Goal: Use online tool/utility: Utilize a website feature to perform a specific function

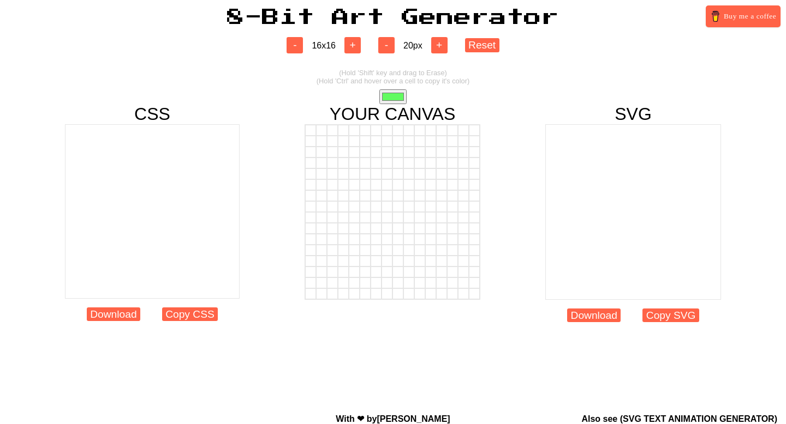
click at [356, 47] on button "+" at bounding box center [352, 45] width 16 height 16
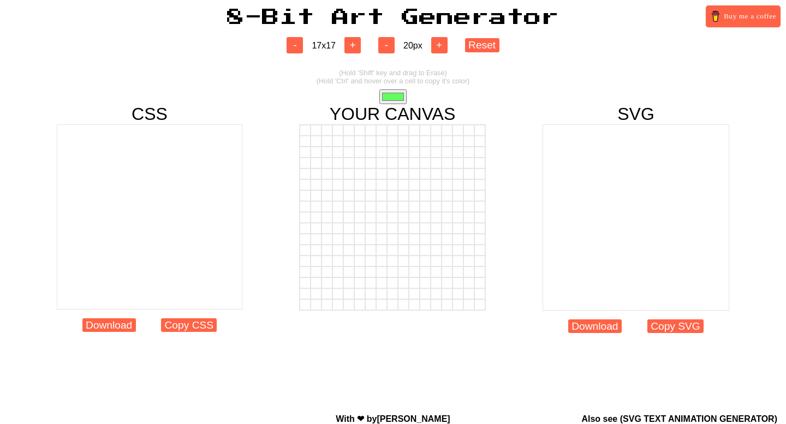
click at [356, 47] on button "+" at bounding box center [352, 45] width 16 height 16
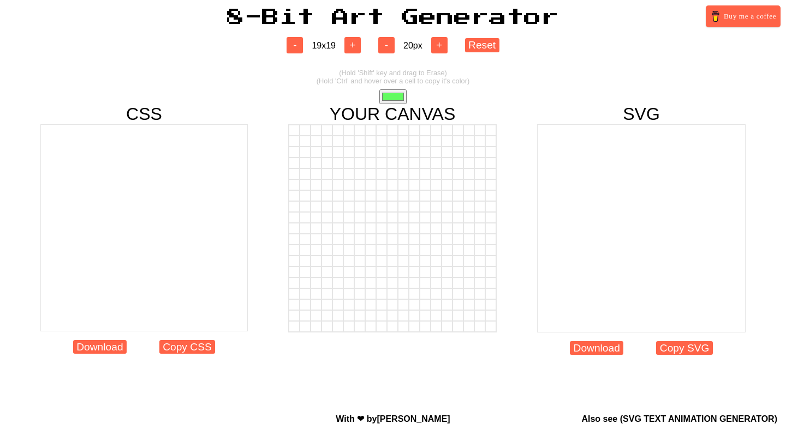
click at [356, 47] on button "+" at bounding box center [352, 45] width 16 height 16
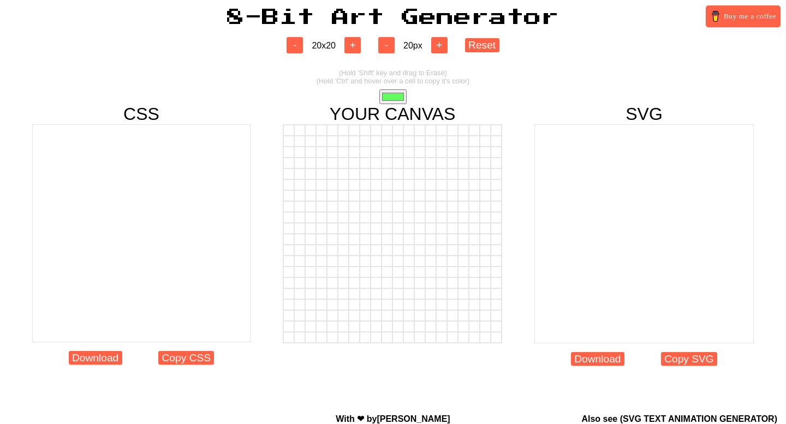
click at [356, 47] on button "+" at bounding box center [352, 45] width 16 height 16
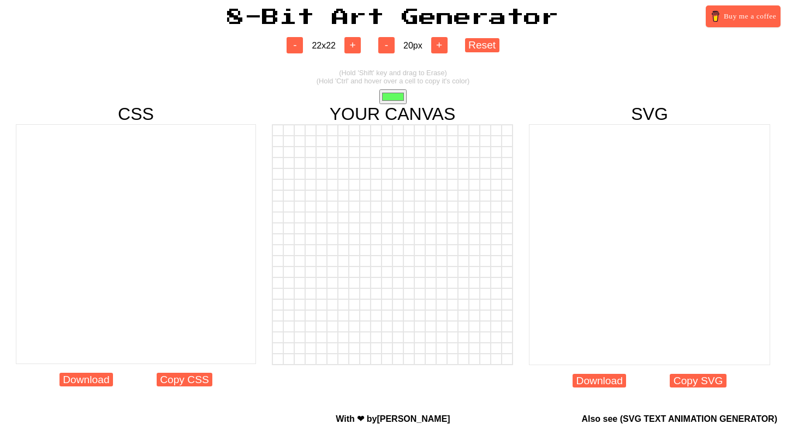
click at [356, 47] on button "+" at bounding box center [352, 45] width 16 height 16
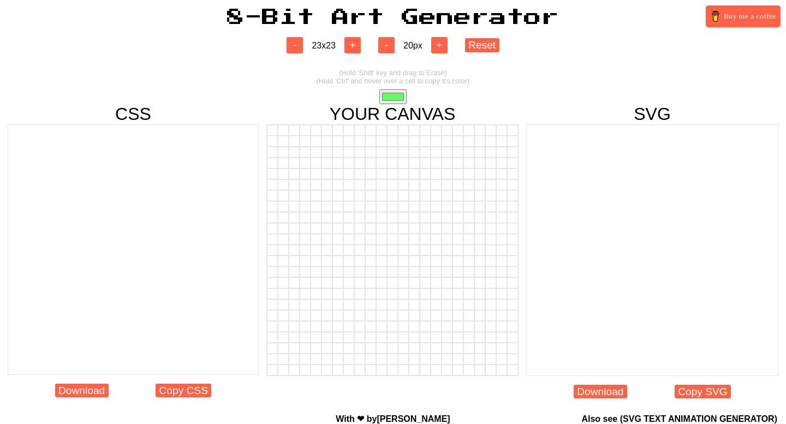
click at [356, 47] on button "+" at bounding box center [352, 45] width 16 height 16
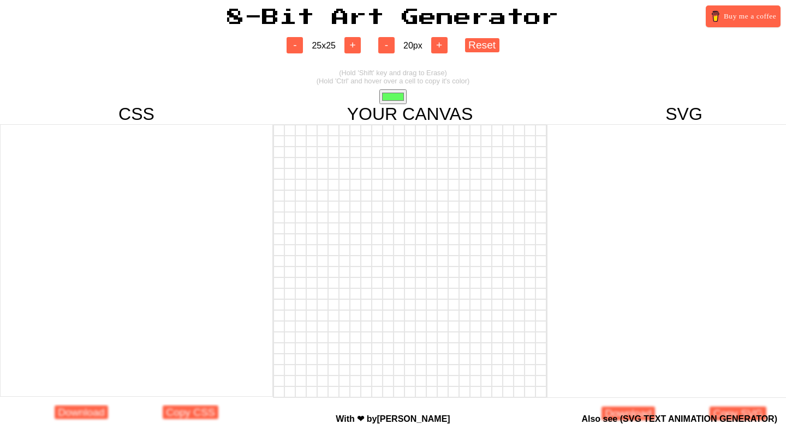
click at [356, 47] on button "+" at bounding box center [352, 45] width 16 height 16
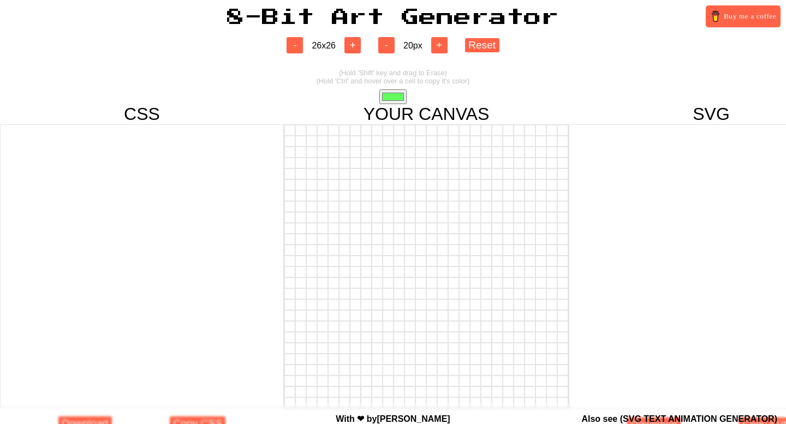
click at [356, 47] on button "+" at bounding box center [352, 45] width 16 height 16
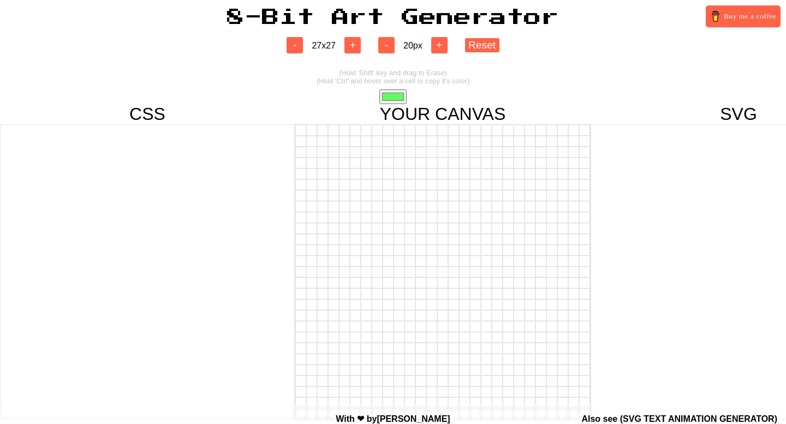
click at [356, 47] on button "+" at bounding box center [352, 45] width 16 height 16
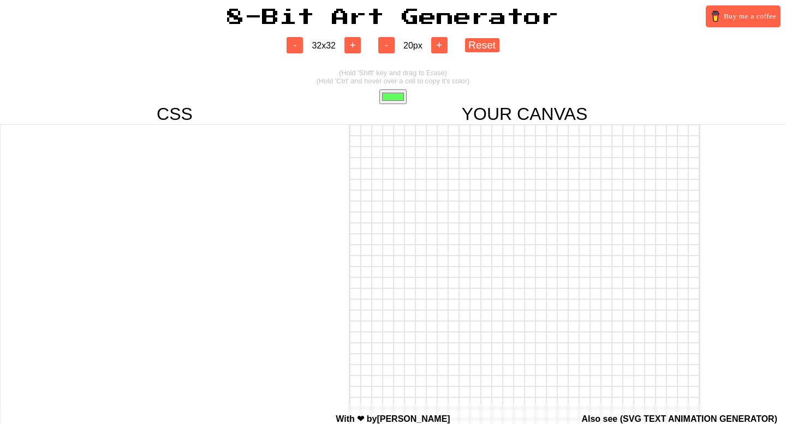
click at [356, 47] on button "+" at bounding box center [352, 45] width 16 height 16
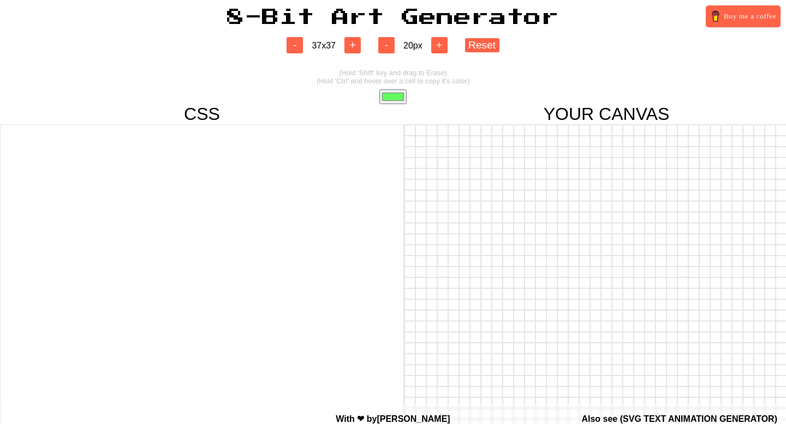
click at [356, 47] on button "+" at bounding box center [352, 45] width 16 height 16
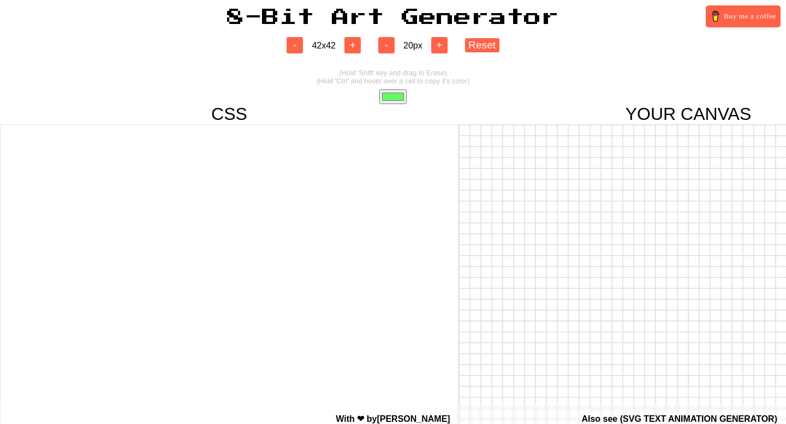
click at [356, 47] on button "+" at bounding box center [352, 45] width 16 height 16
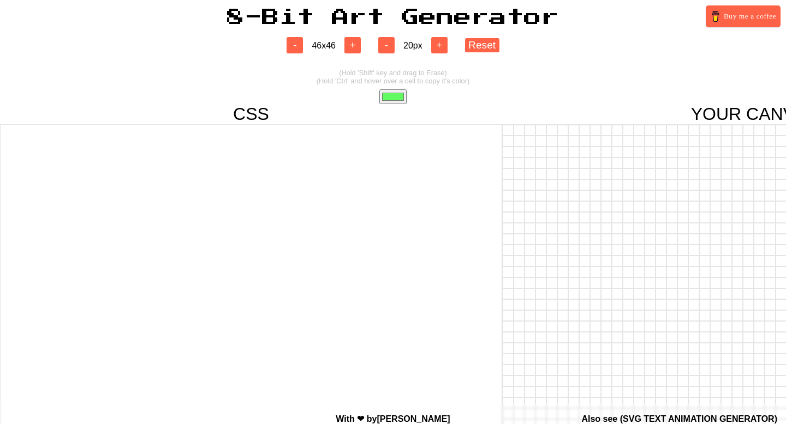
click at [356, 47] on button "+" at bounding box center [352, 45] width 16 height 16
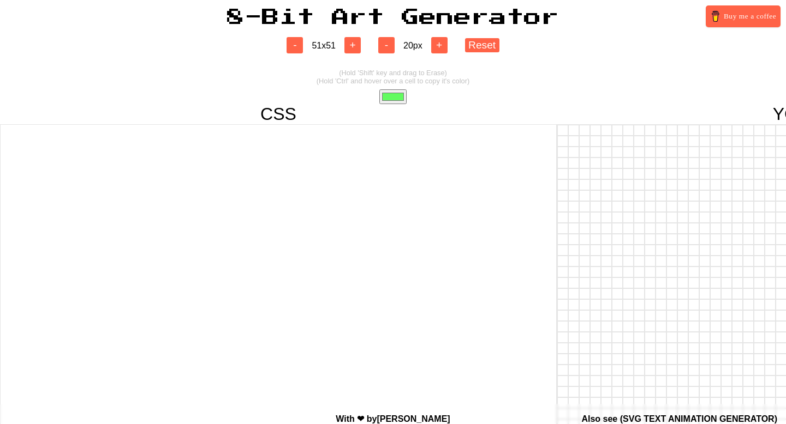
click at [356, 47] on button "+" at bounding box center [352, 45] width 16 height 16
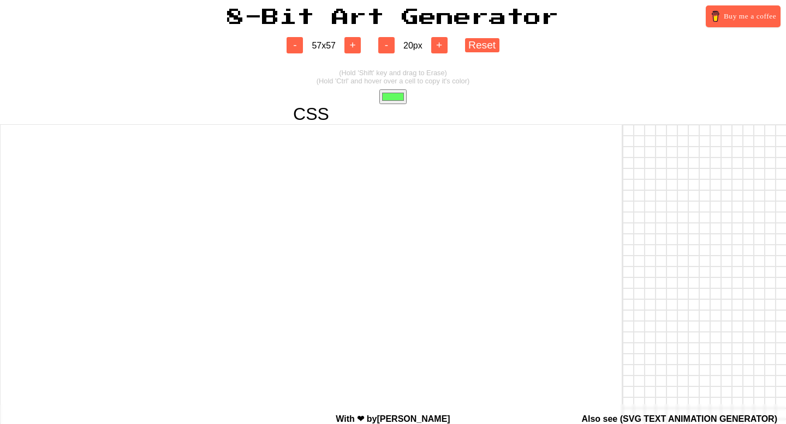
click at [356, 47] on button "+" at bounding box center [352, 45] width 16 height 16
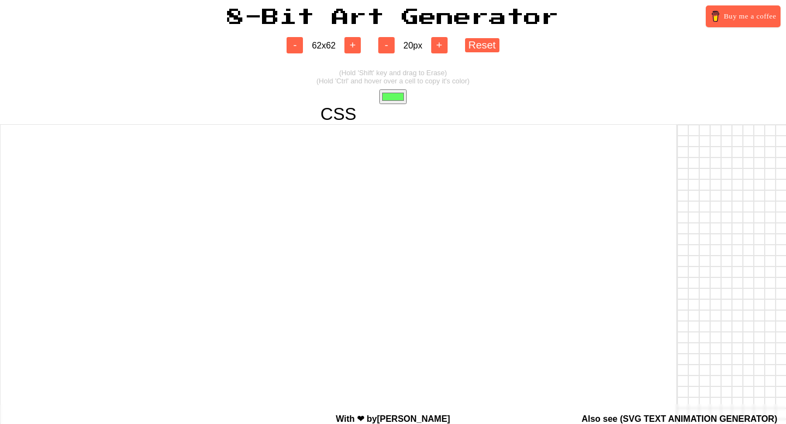
click at [356, 47] on button "+" at bounding box center [352, 45] width 16 height 16
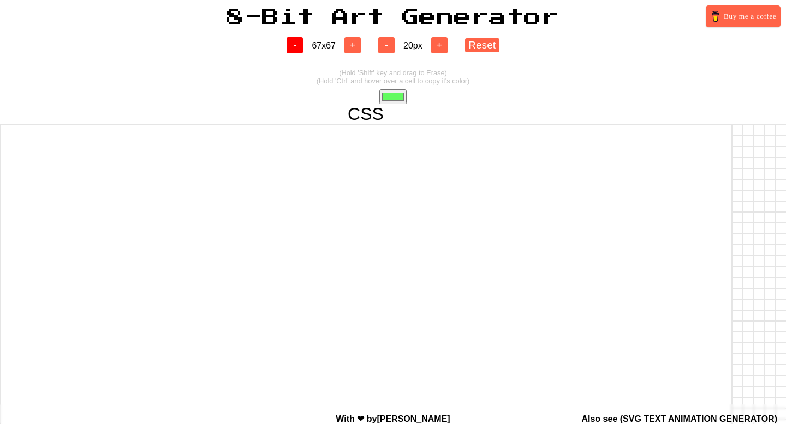
click at [293, 48] on button "-" at bounding box center [294, 45] width 16 height 16
click at [347, 95] on div "(Hold 'Shift' key and drag to Erase) (Hold 'Ctrl' and hover over a cell to copy…" at bounding box center [392, 84] width 153 height 40
click at [393, 96] on input "#62fb60" at bounding box center [392, 96] width 27 height 15
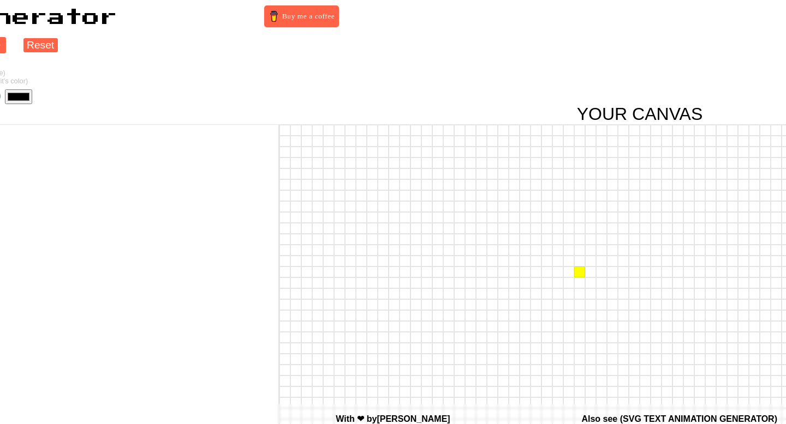
scroll to position [0, 259]
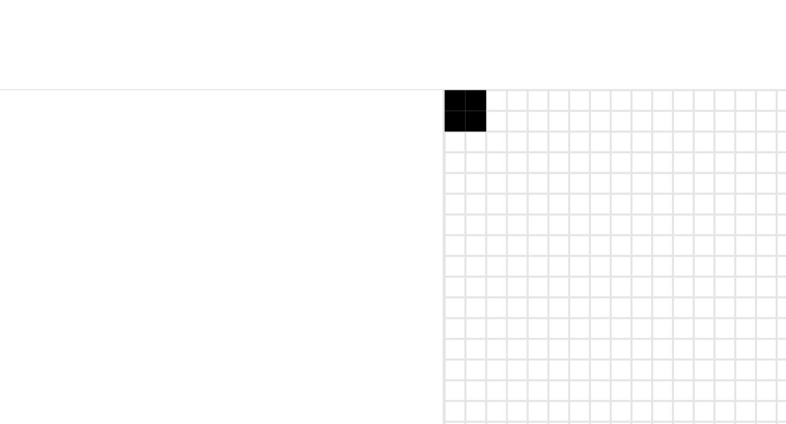
click at [466, 131] on div at bounding box center [466, 130] width 11 height 11
drag, startPoint x: 466, startPoint y: 172, endPoint x: 467, endPoint y: 177, distance: 5.6
click at [467, 177] on div at bounding box center [466, 174] width 11 height 11
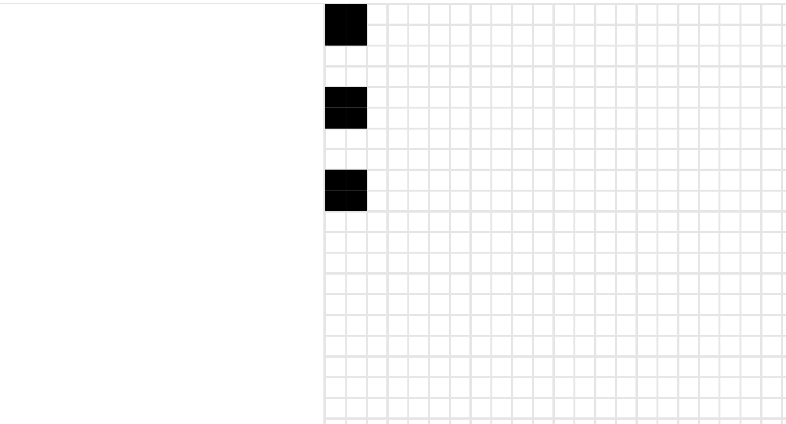
click at [465, 226] on div at bounding box center [466, 228] width 11 height 11
click at [467, 266] on div at bounding box center [466, 261] width 11 height 11
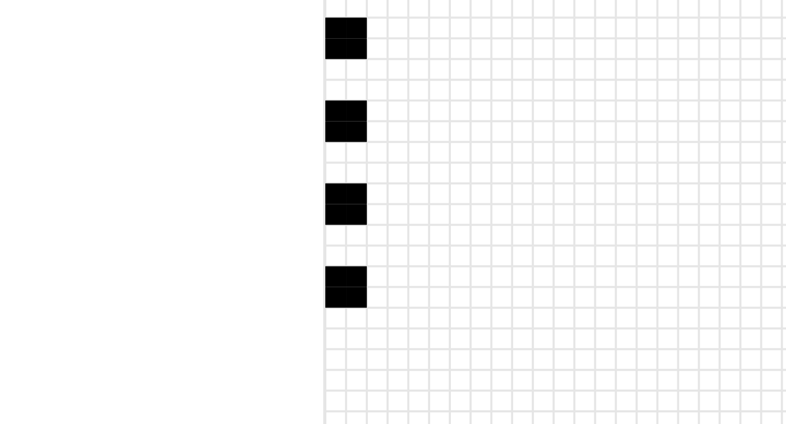
click at [468, 308] on div at bounding box center [466, 304] width 11 height 11
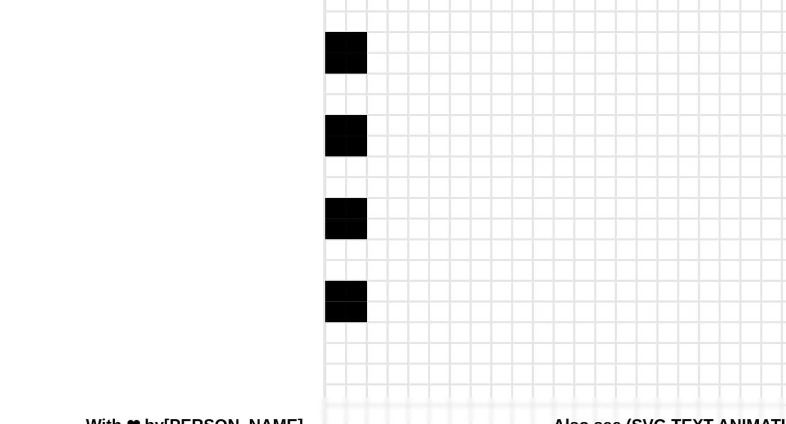
click at [469, 349] on div at bounding box center [466, 348] width 11 height 11
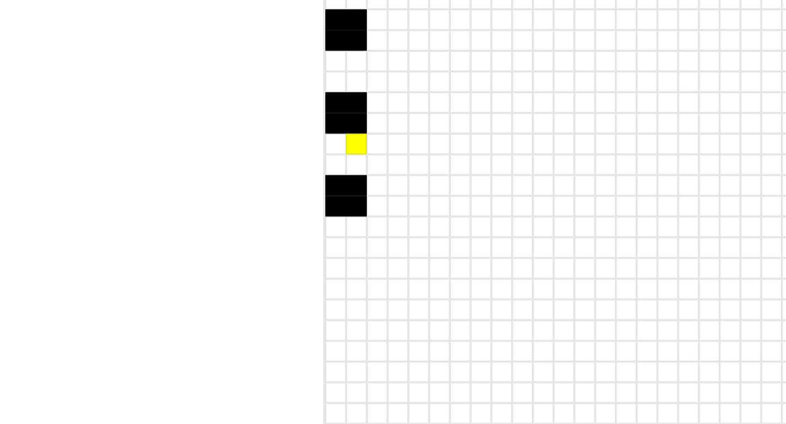
scroll to position [226, 259]
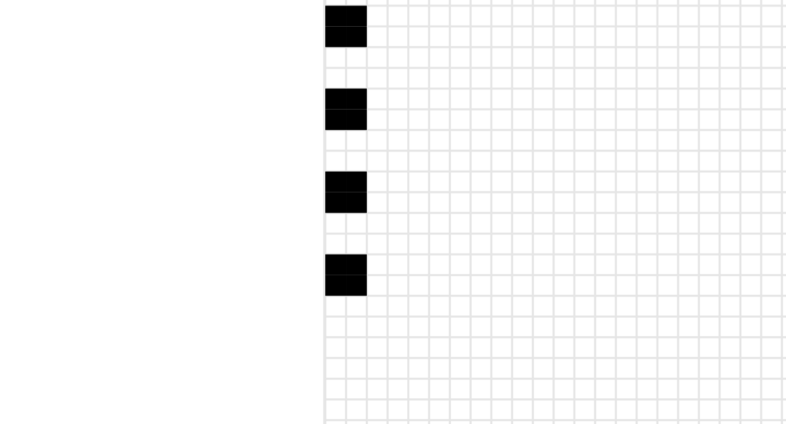
click at [467, 166] on div at bounding box center [466, 165] width 11 height 11
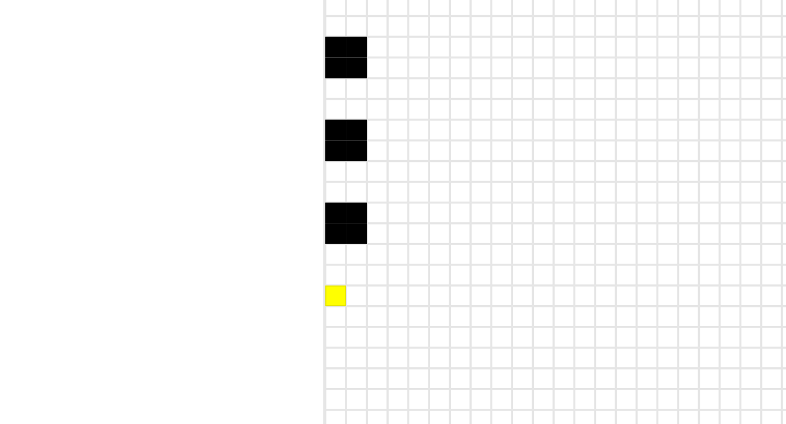
click at [464, 208] on div at bounding box center [466, 209] width 11 height 11
click at [476, 213] on div at bounding box center [477, 209] width 11 height 11
click at [476, 220] on div at bounding box center [477, 220] width 11 height 11
click at [467, 220] on div at bounding box center [466, 220] width 11 height 11
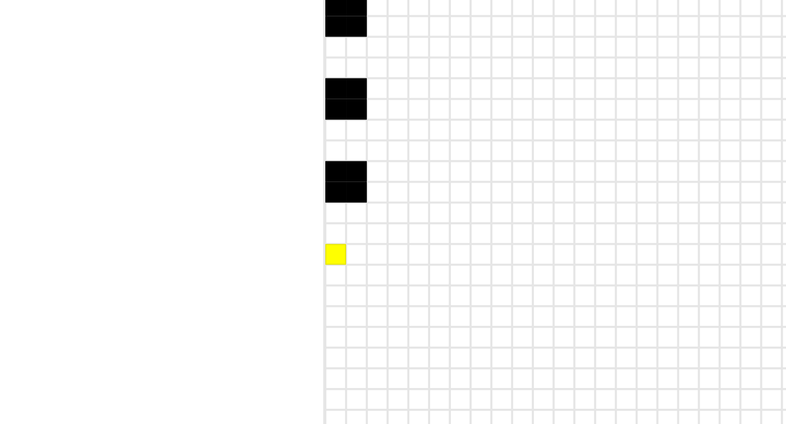
click at [466, 254] on div at bounding box center [466, 253] width 11 height 11
click at [478, 256] on div at bounding box center [477, 253] width 11 height 11
click at [478, 269] on div at bounding box center [477, 274] width 11 height 11
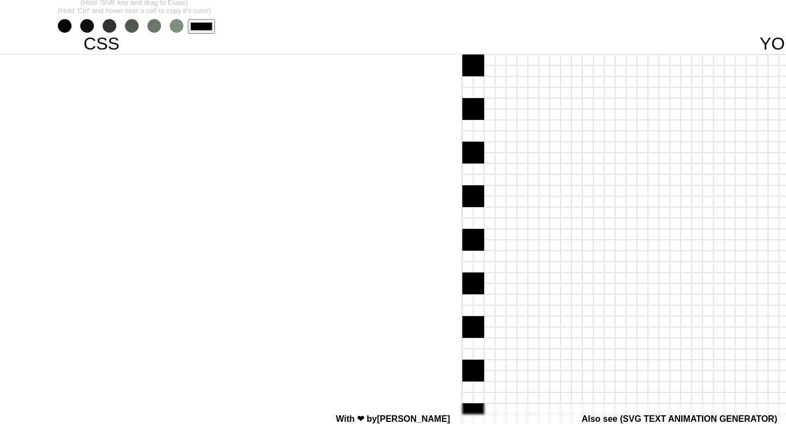
scroll to position [0, 259]
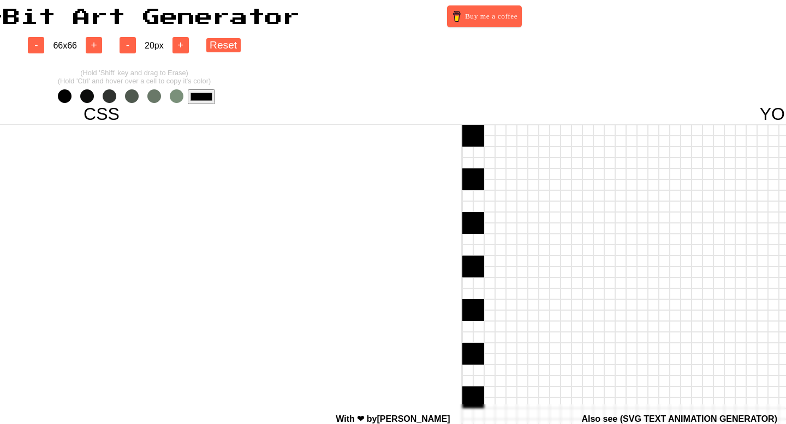
click at [190, 95] on input "#000000" at bounding box center [201, 96] width 27 height 15
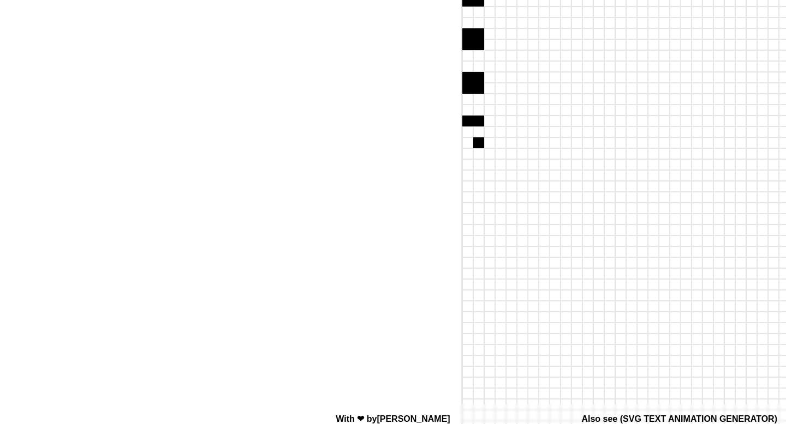
scroll to position [388, 259]
click at [479, 116] on div at bounding box center [478, 113] width 11 height 11
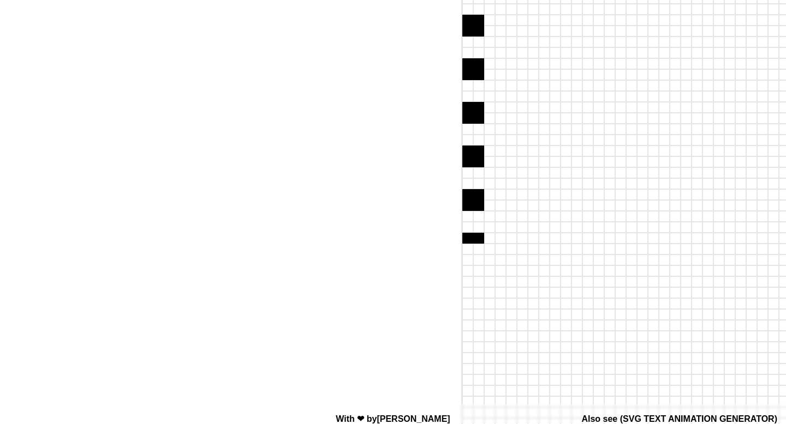
scroll to position [0, 259]
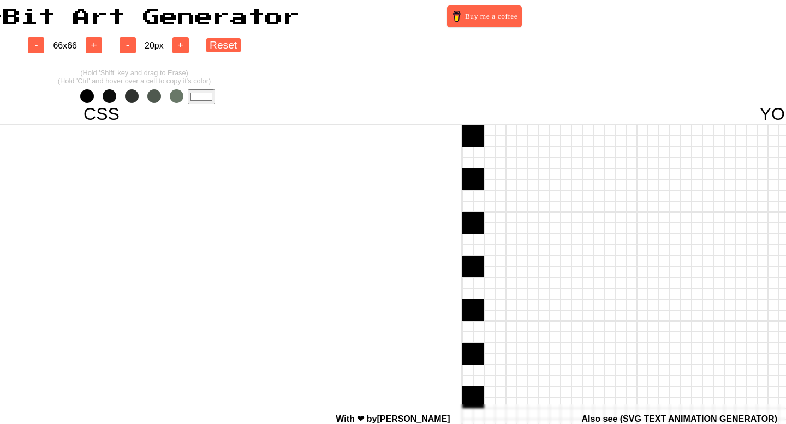
click at [87, 100] on span at bounding box center [87, 96] width 14 height 14
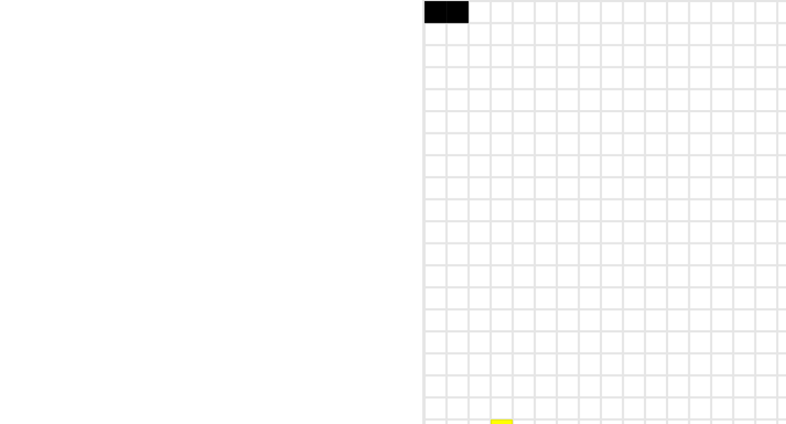
scroll to position [383, 259]
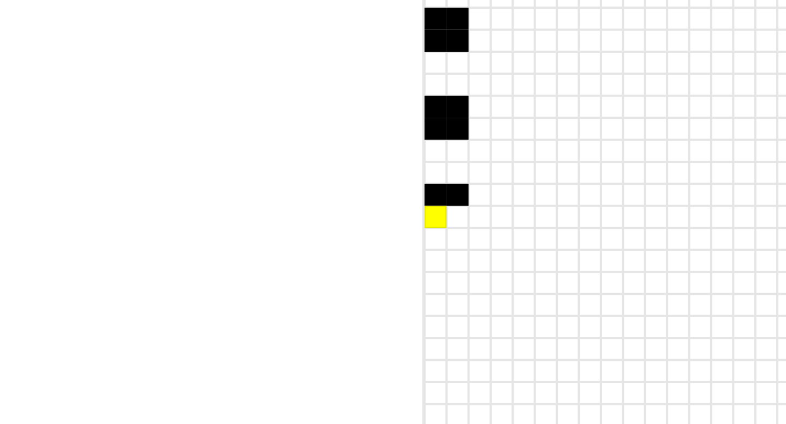
click at [467, 106] on div at bounding box center [467, 107] width 11 height 11
click at [476, 106] on div at bounding box center [478, 107] width 11 height 11
click at [479, 142] on div at bounding box center [478, 140] width 11 height 11
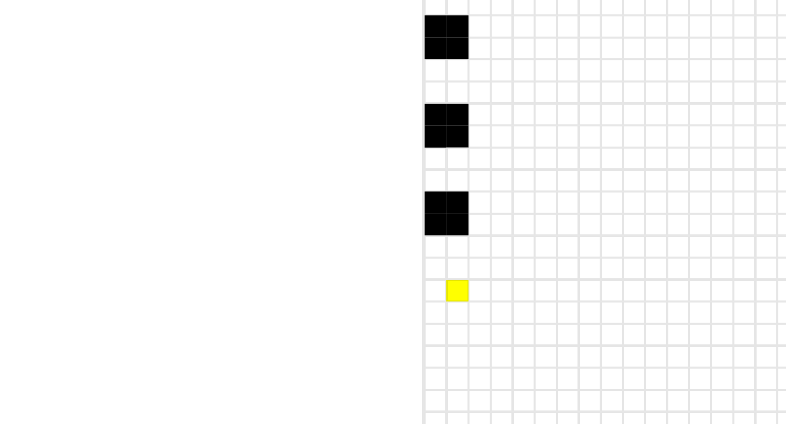
click at [479, 183] on div at bounding box center [478, 183] width 11 height 11
click at [467, 185] on div at bounding box center [467, 183] width 11 height 11
click at [468, 194] on div at bounding box center [467, 194] width 11 height 11
click at [478, 196] on div at bounding box center [478, 194] width 11 height 11
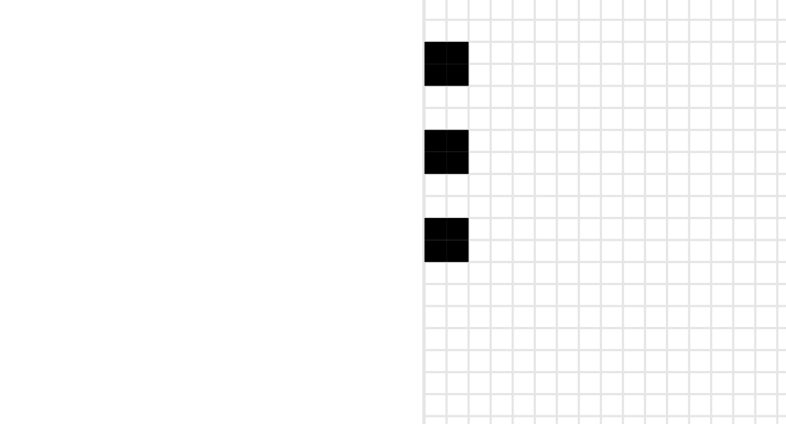
click at [466, 236] on div at bounding box center [467, 238] width 11 height 11
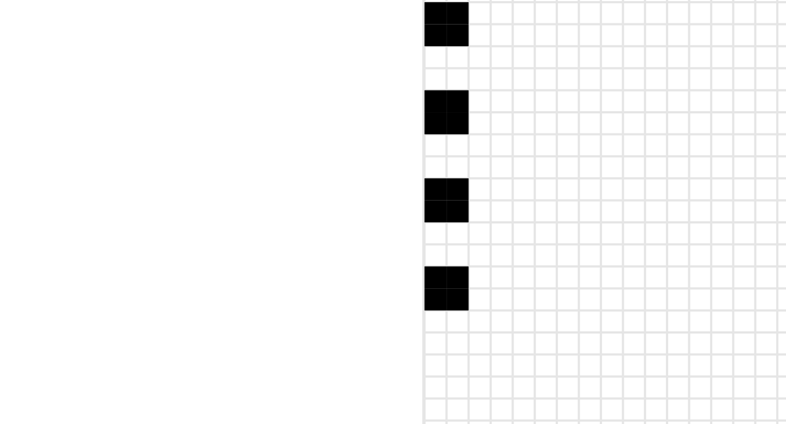
drag, startPoint x: 466, startPoint y: 285, endPoint x: 469, endPoint y: 279, distance: 6.8
click at [469, 279] on div at bounding box center [467, 282] width 11 height 11
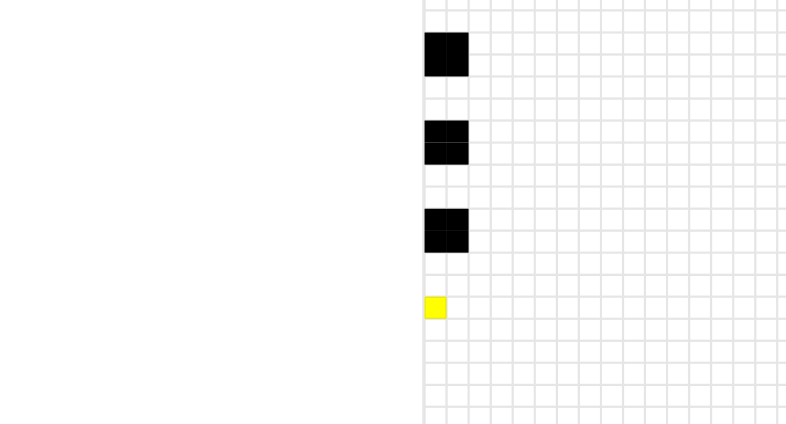
click at [469, 311] on div at bounding box center [467, 314] width 11 height 11
click at [475, 316] on div at bounding box center [478, 314] width 11 height 11
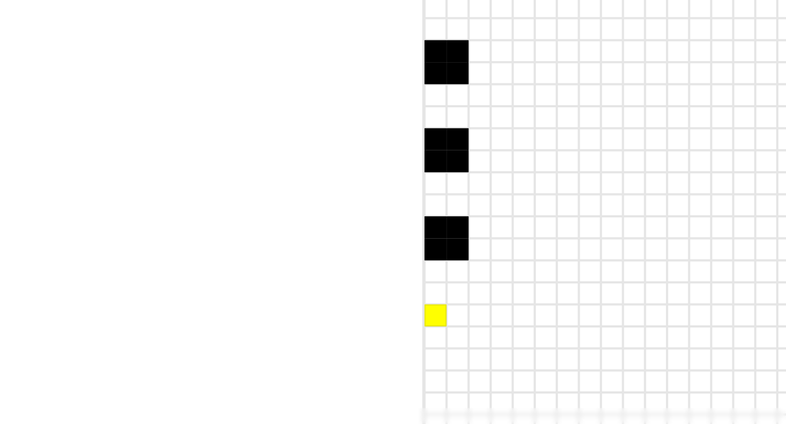
click at [468, 363] on div at bounding box center [467, 358] width 11 height 11
click at [474, 363] on div at bounding box center [478, 358] width 11 height 11
click at [476, 373] on div at bounding box center [478, 369] width 11 height 11
click at [468, 373] on div at bounding box center [467, 369] width 11 height 11
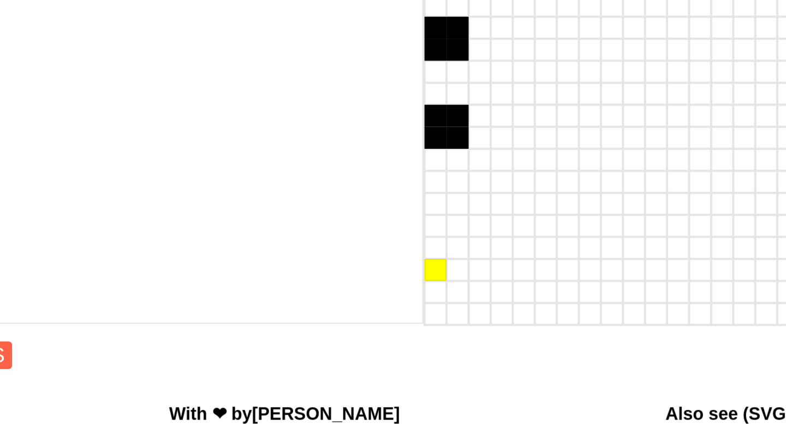
scroll to position [470, 259]
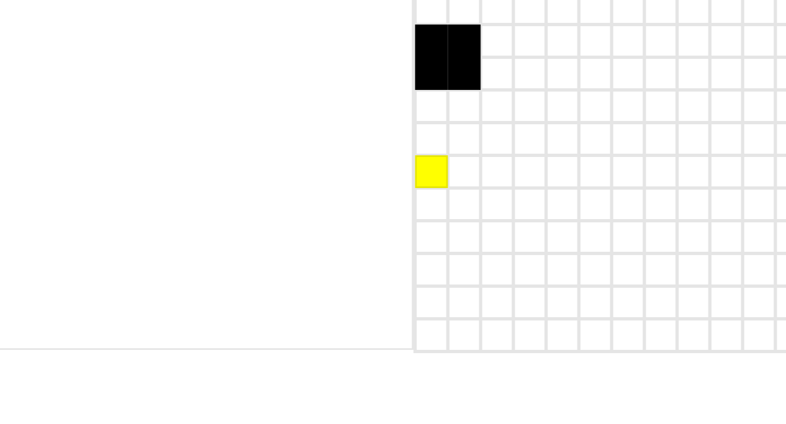
click at [463, 316] on div at bounding box center [467, 315] width 11 height 11
click at [476, 316] on div at bounding box center [478, 315] width 11 height 11
click at [476, 326] on div at bounding box center [478, 326] width 11 height 11
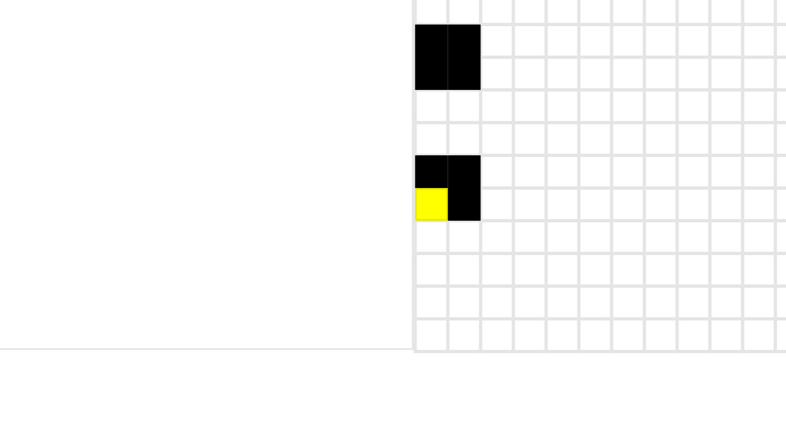
click at [469, 326] on div at bounding box center [467, 326] width 11 height 11
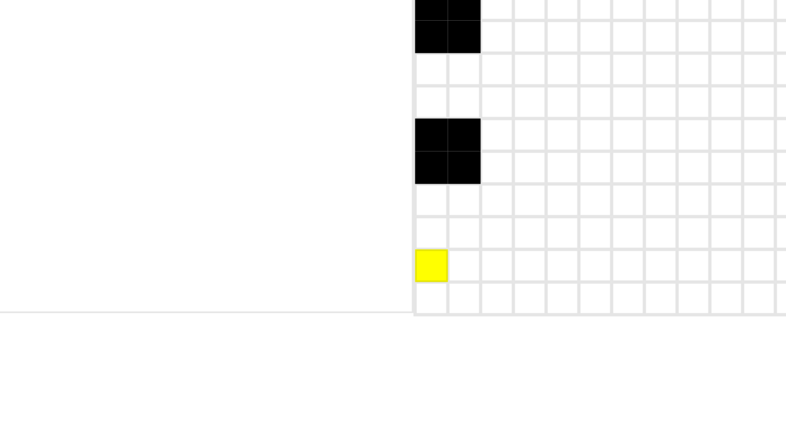
click at [466, 361] on div at bounding box center [467, 358] width 11 height 11
click at [466, 367] on div at bounding box center [467, 369] width 11 height 11
click at [479, 365] on div at bounding box center [478, 369] width 11 height 11
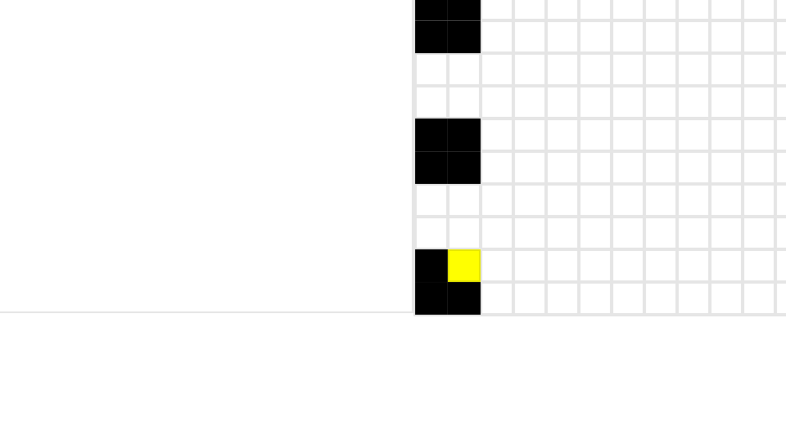
click at [478, 359] on div at bounding box center [478, 358] width 11 height 11
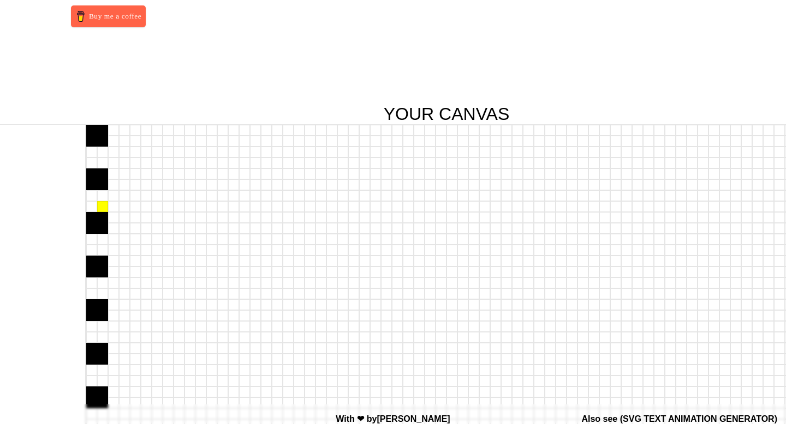
scroll to position [0, 607]
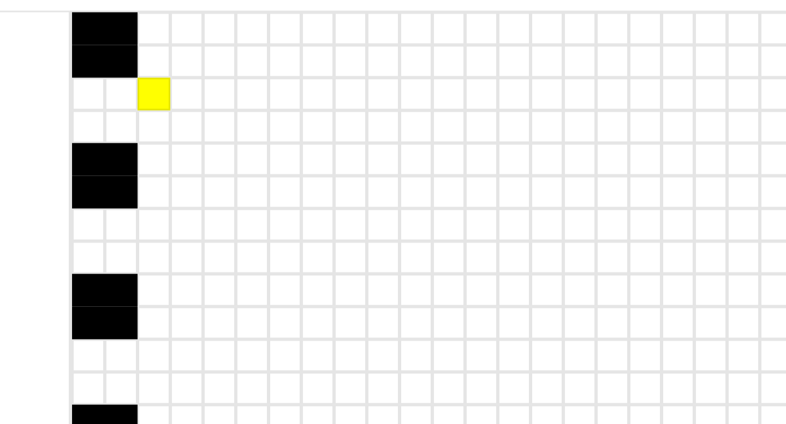
click at [139, 151] on div at bounding box center [140, 152] width 11 height 11
click at [139, 161] on div at bounding box center [140, 163] width 11 height 11
click at [146, 161] on div at bounding box center [151, 163] width 11 height 11
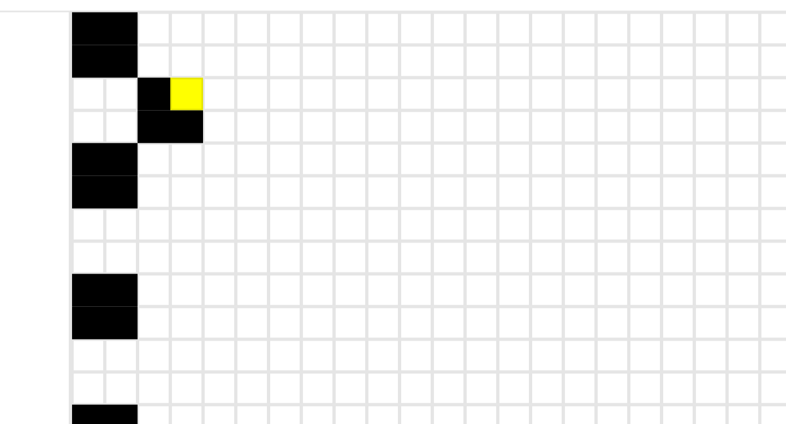
click at [149, 155] on div at bounding box center [151, 152] width 11 height 11
click at [139, 194] on div at bounding box center [140, 195] width 11 height 11
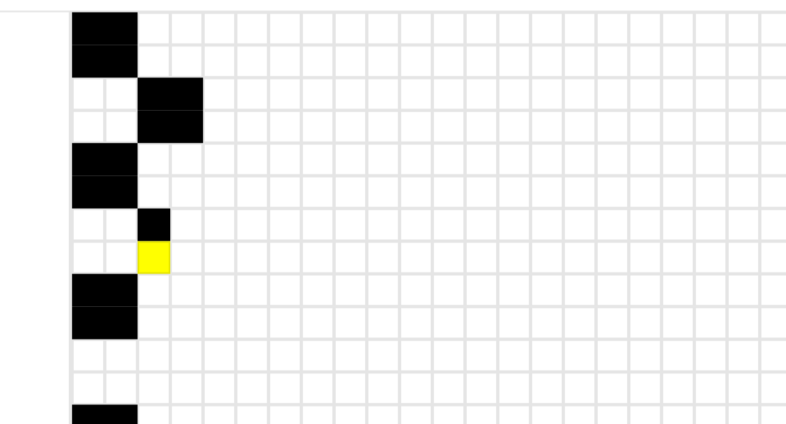
click at [139, 203] on div at bounding box center [140, 206] width 11 height 11
click at [149, 203] on div at bounding box center [151, 206] width 11 height 11
click at [149, 195] on div at bounding box center [151, 195] width 11 height 11
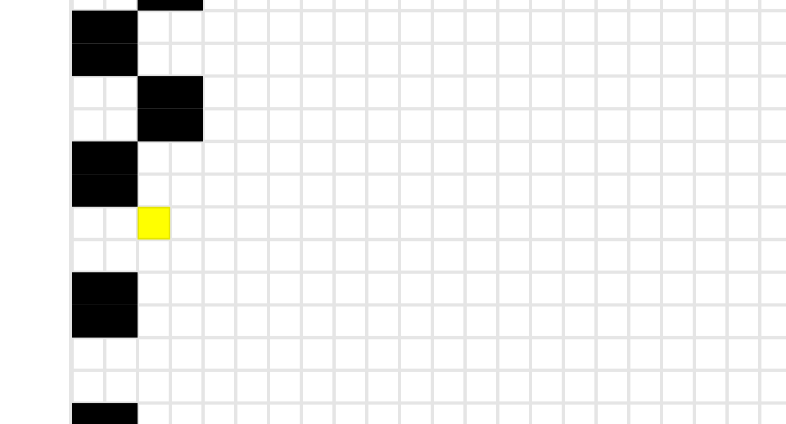
click at [138, 239] on div at bounding box center [140, 239] width 11 height 11
click at [149, 239] on div at bounding box center [151, 239] width 11 height 11
click at [149, 250] on div at bounding box center [151, 250] width 11 height 11
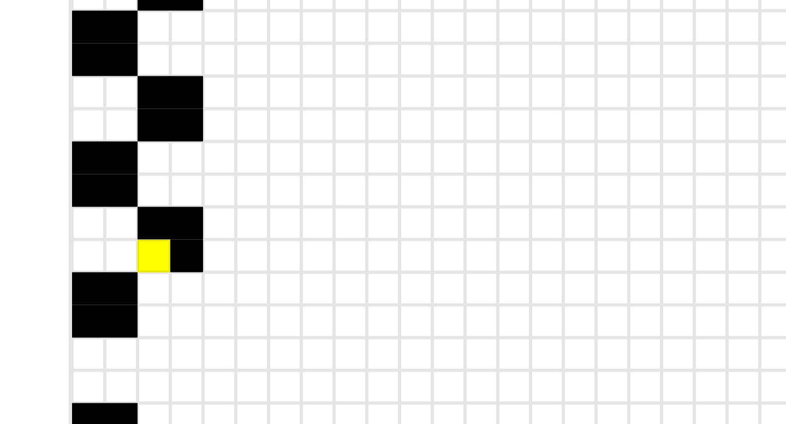
click at [143, 250] on div at bounding box center [140, 250] width 11 height 11
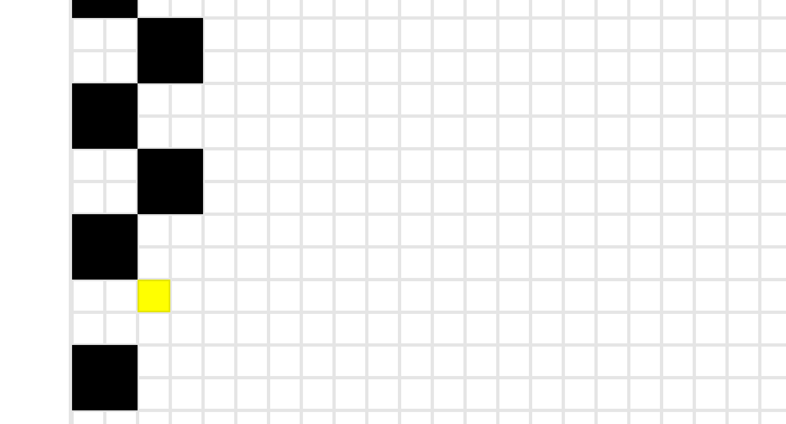
click at [139, 286] on div at bounding box center [140, 283] width 11 height 11
click at [139, 291] on div at bounding box center [140, 294] width 11 height 11
click at [150, 291] on div at bounding box center [151, 294] width 11 height 11
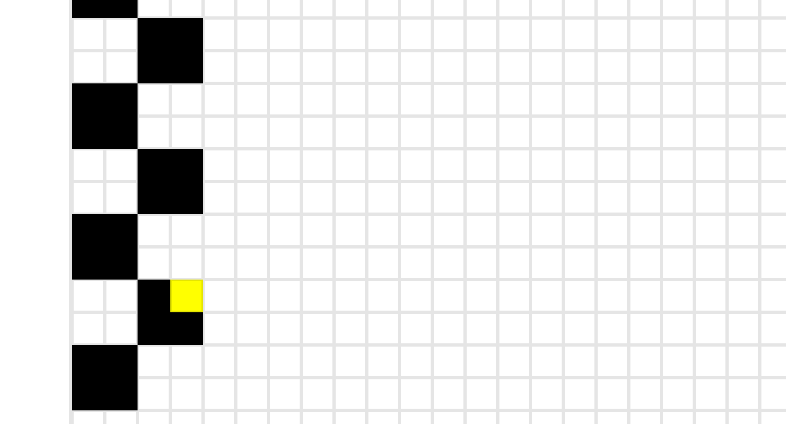
click at [150, 285] on div at bounding box center [151, 283] width 11 height 11
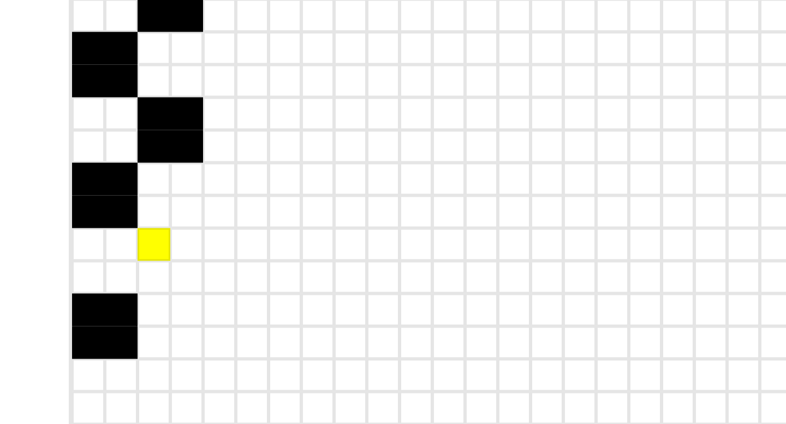
click at [140, 328] on div at bounding box center [140, 326] width 11 height 11
click at [140, 337] on div at bounding box center [140, 337] width 11 height 11
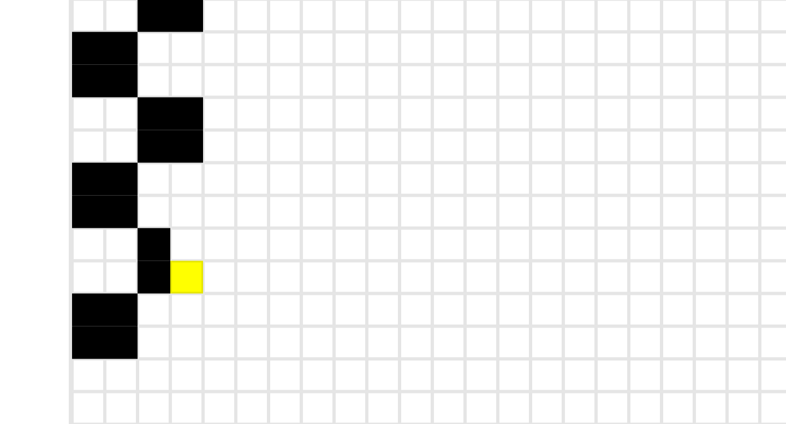
click at [149, 337] on div at bounding box center [151, 337] width 11 height 11
click at [149, 327] on div at bounding box center [151, 326] width 11 height 11
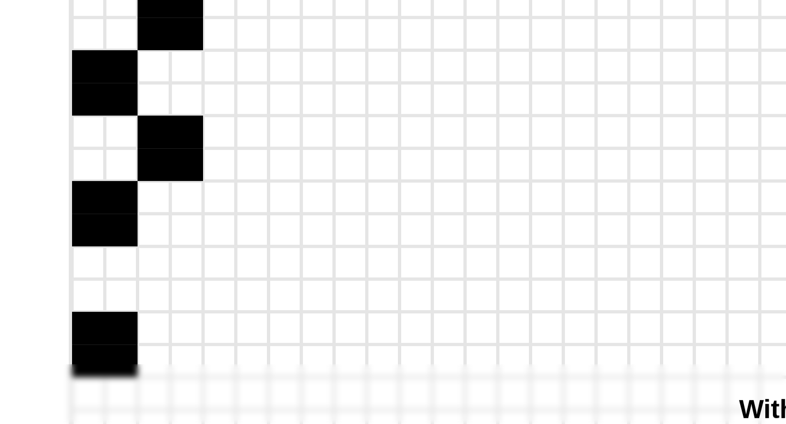
scroll to position [22, 607]
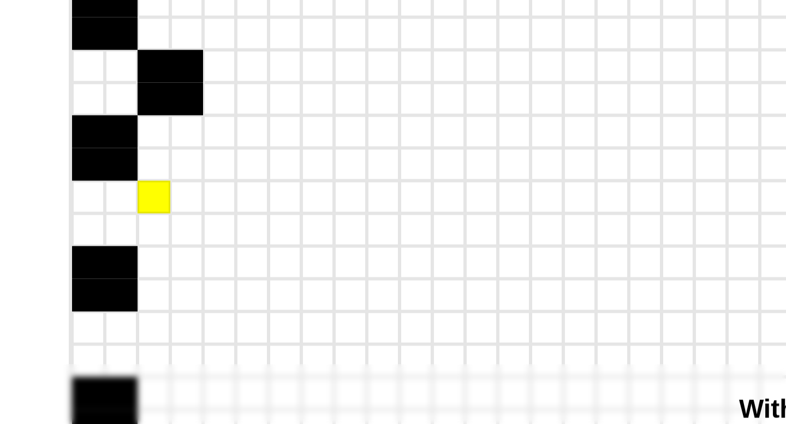
click at [138, 350] on div at bounding box center [140, 348] width 11 height 11
click at [138, 355] on div at bounding box center [140, 359] width 11 height 11
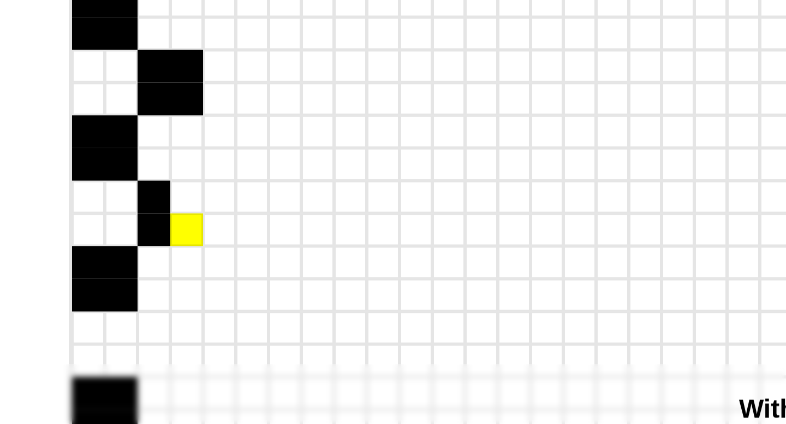
click at [149, 355] on div at bounding box center [151, 359] width 11 height 11
click at [149, 349] on div at bounding box center [151, 348] width 11 height 11
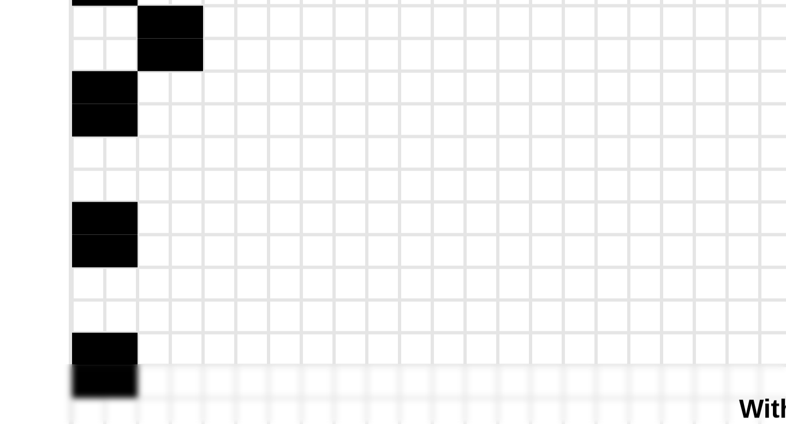
scroll to position [81, 607]
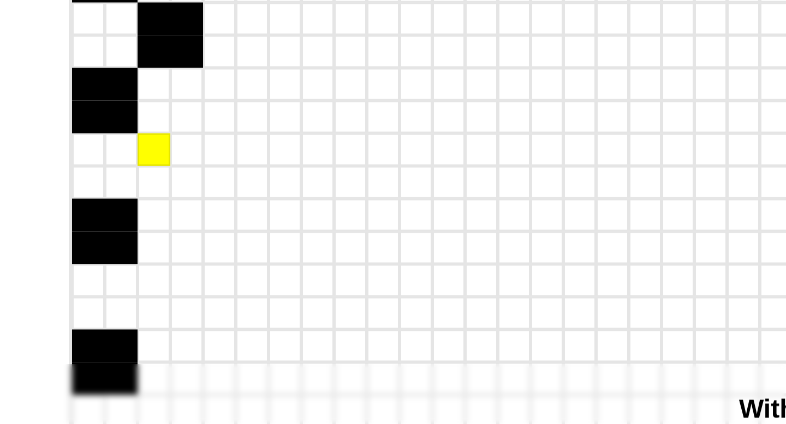
click at [140, 335] on div at bounding box center [140, 332] width 11 height 11
click at [140, 341] on div at bounding box center [140, 343] width 11 height 11
click at [149, 341] on div at bounding box center [151, 343] width 11 height 11
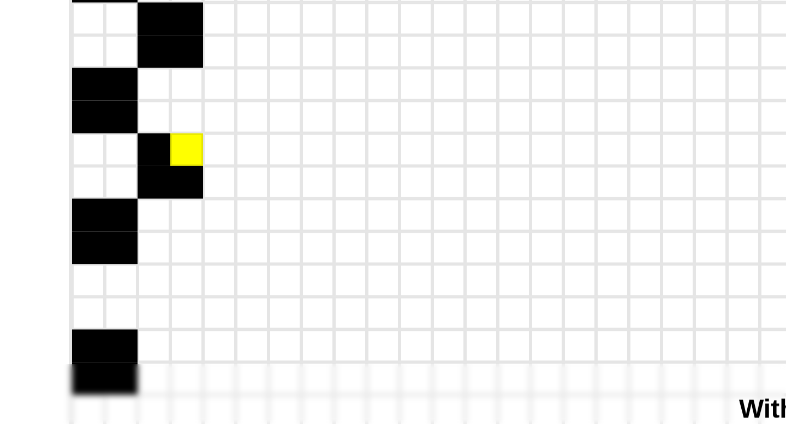
click at [149, 334] on div at bounding box center [151, 332] width 11 height 11
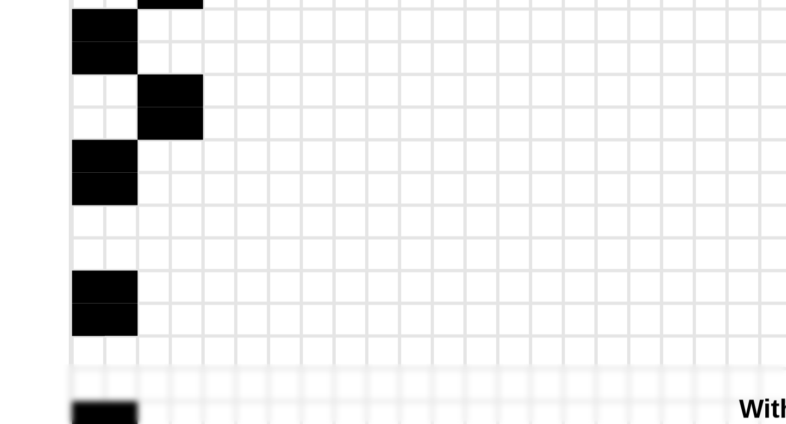
scroll to position [110, 607]
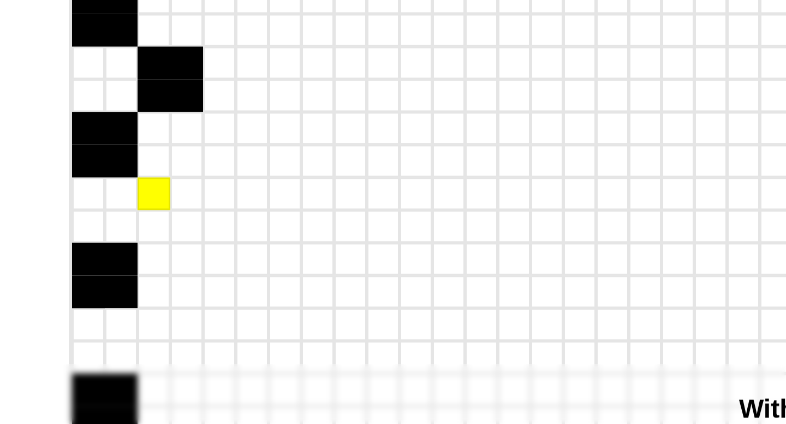
click at [140, 351] on div at bounding box center [140, 347] width 11 height 11
click at [141, 359] on div at bounding box center [140, 358] width 11 height 11
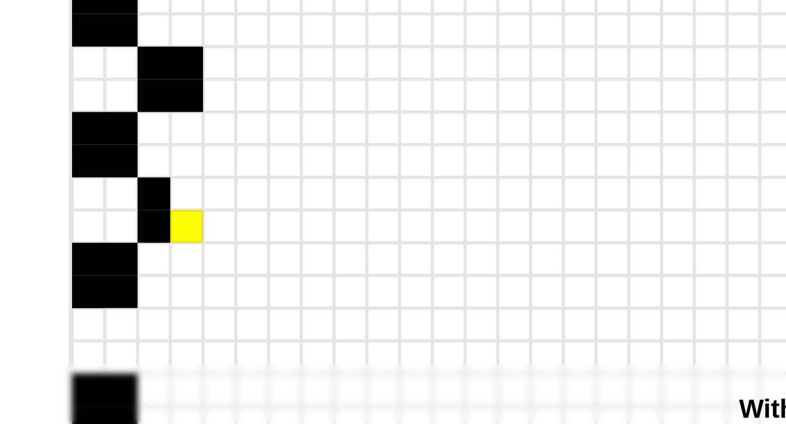
click at [151, 359] on div at bounding box center [151, 358] width 11 height 11
click at [151, 352] on div at bounding box center [151, 347] width 11 height 11
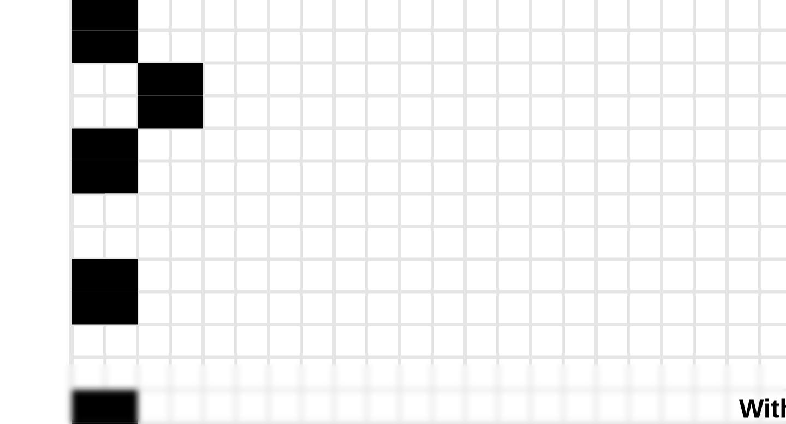
scroll to position [148, 607]
click at [141, 356] on div at bounding box center [140, 352] width 11 height 11
click at [141, 363] on div at bounding box center [140, 363] width 11 height 11
click at [151, 363] on div at bounding box center [151, 363] width 11 height 11
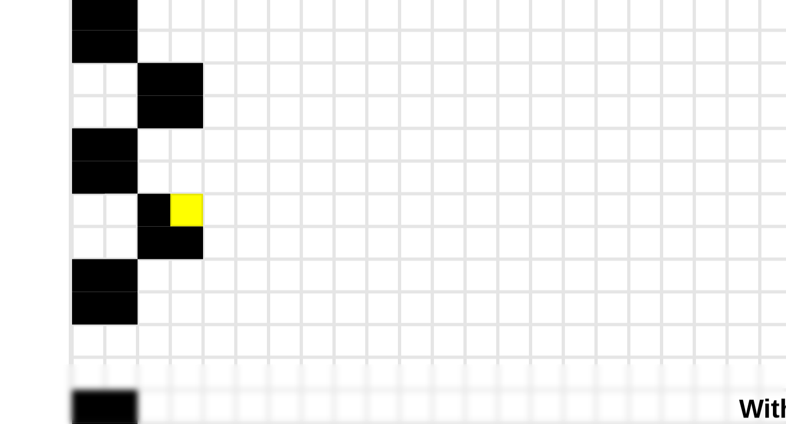
click at [149, 354] on div at bounding box center [151, 352] width 11 height 11
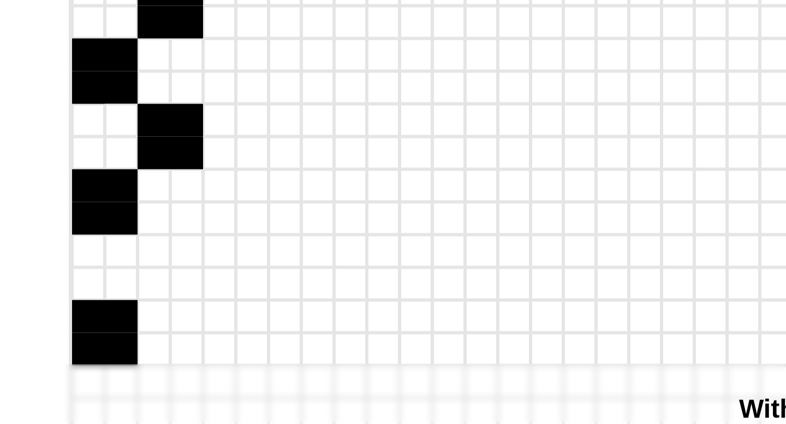
scroll to position [182, 607]
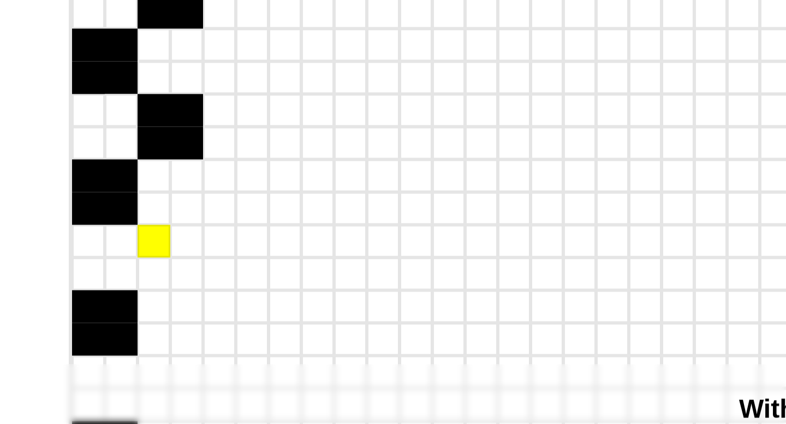
click at [140, 360] on div at bounding box center [140, 363] width 11 height 11
click at [140, 372] on div at bounding box center [140, 374] width 11 height 11
click at [148, 372] on div at bounding box center [151, 374] width 11 height 11
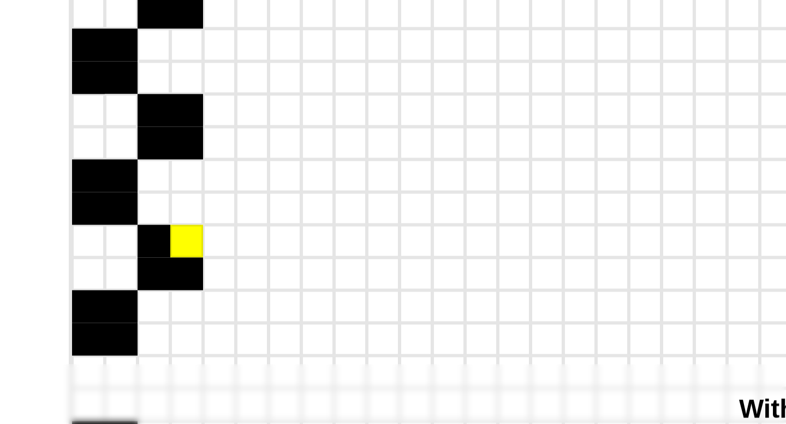
click at [148, 366] on div at bounding box center [151, 363] width 11 height 11
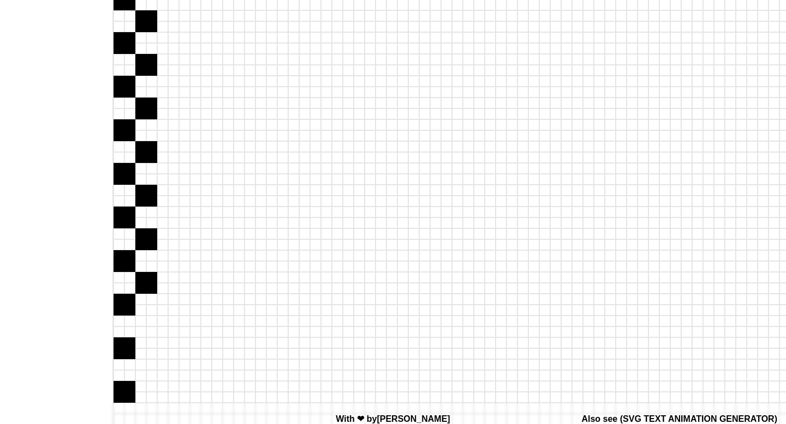
scroll to position [0, 607]
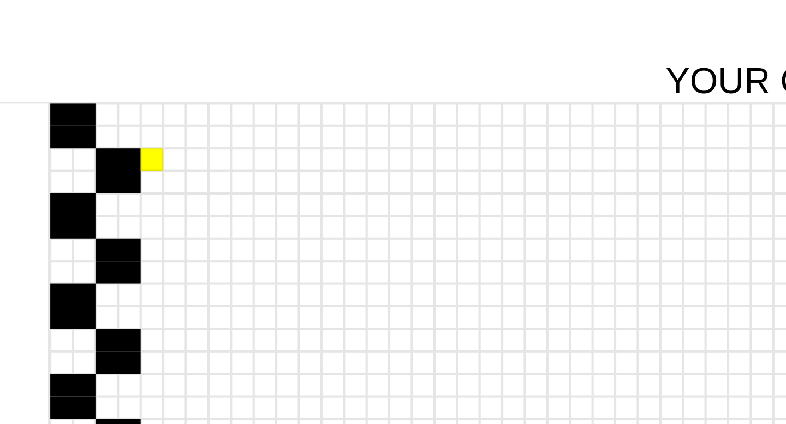
click at [159, 148] on div at bounding box center [162, 152] width 11 height 11
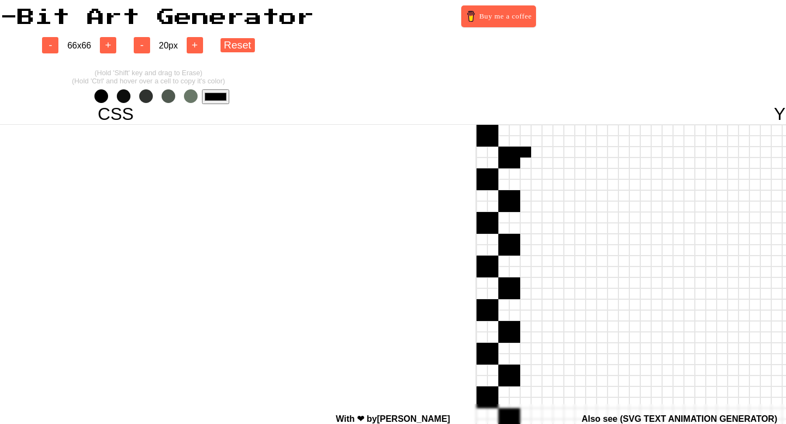
scroll to position [0, 53]
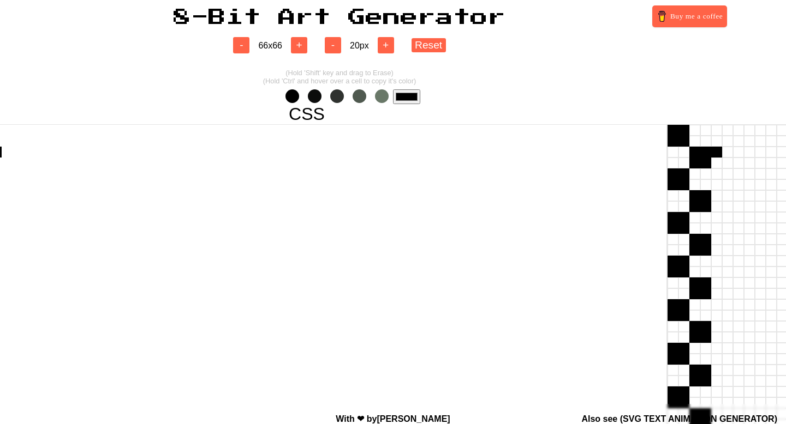
click at [396, 97] on input "#000000" at bounding box center [406, 96] width 27 height 15
click at [716, 151] on div at bounding box center [716, 152] width 11 height 11
click at [296, 100] on span at bounding box center [292, 96] width 14 height 14
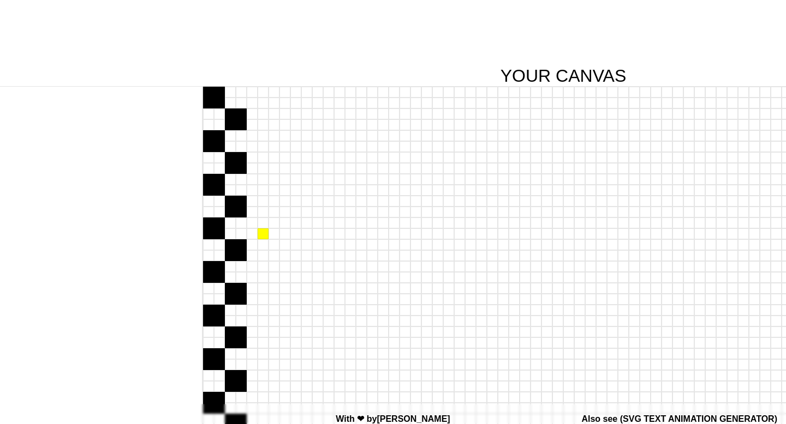
scroll to position [15, 518]
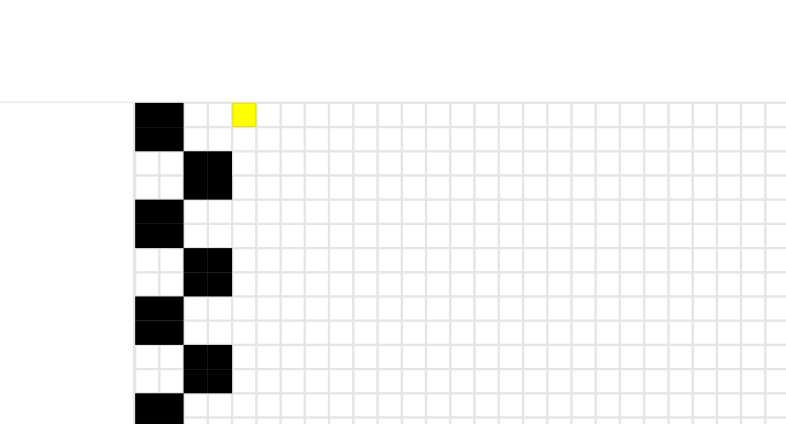
click at [254, 113] on div at bounding box center [252, 115] width 11 height 11
click at [253, 124] on div at bounding box center [252, 126] width 11 height 11
click at [259, 124] on div at bounding box center [262, 126] width 11 height 11
click at [259, 117] on div at bounding box center [262, 115] width 11 height 11
click at [250, 155] on div at bounding box center [252, 158] width 11 height 11
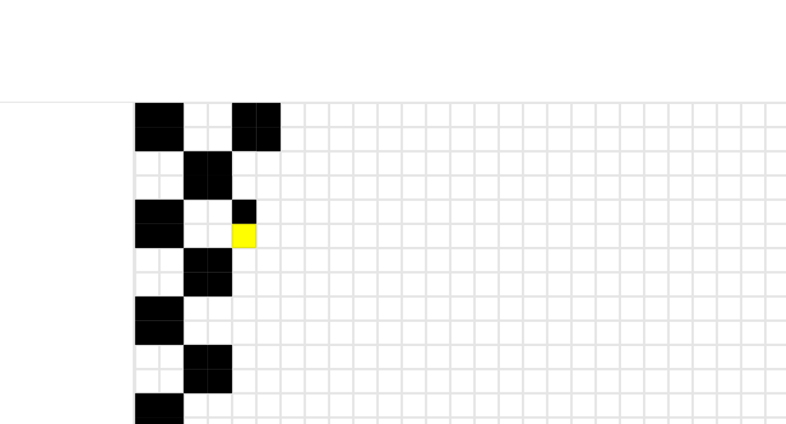
click at [251, 169] on div at bounding box center [252, 169] width 11 height 11
click at [262, 169] on div at bounding box center [262, 169] width 11 height 11
click at [262, 163] on div at bounding box center [262, 158] width 11 height 11
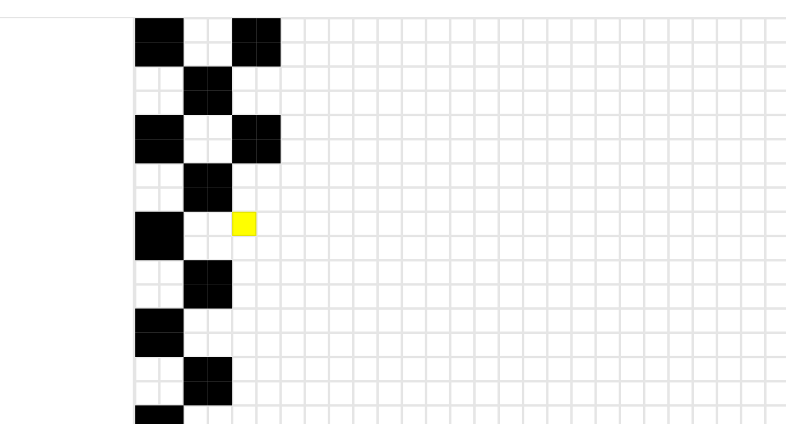
click at [247, 206] on div at bounding box center [252, 202] width 11 height 11
click at [247, 213] on div at bounding box center [252, 213] width 11 height 11
click at [263, 213] on div at bounding box center [262, 213] width 11 height 11
click at [263, 206] on div at bounding box center [262, 202] width 11 height 11
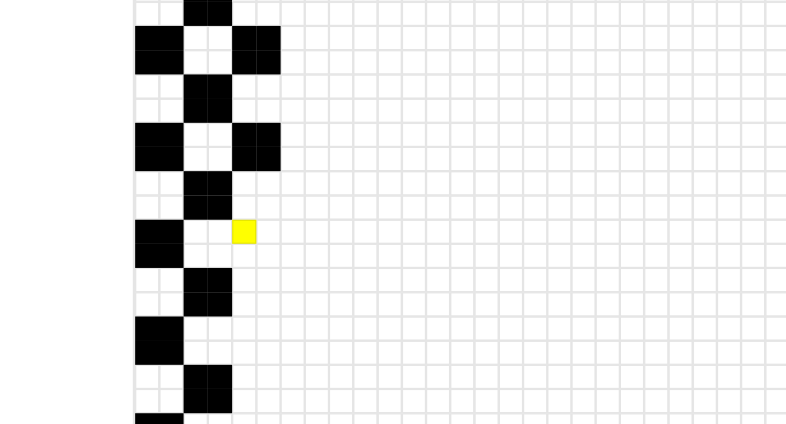
click at [249, 249] on div at bounding box center [252, 246] width 11 height 11
click at [250, 256] on div at bounding box center [252, 256] width 11 height 11
click at [265, 255] on div at bounding box center [262, 256] width 11 height 11
click at [263, 247] on div at bounding box center [262, 246] width 11 height 11
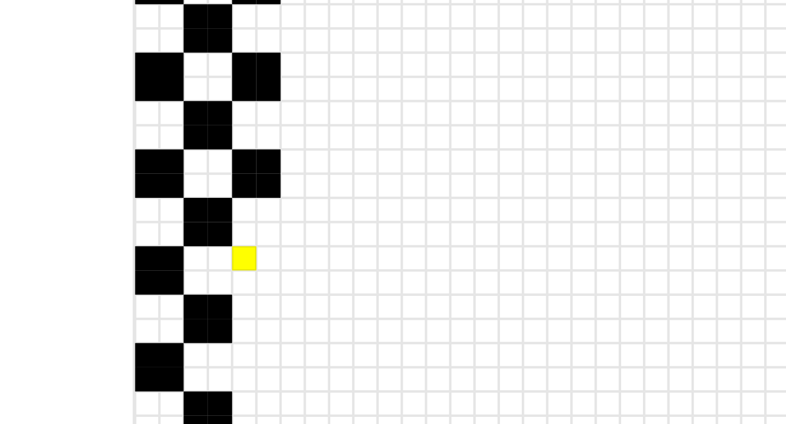
click at [250, 289] on div at bounding box center [252, 289] width 11 height 11
click at [250, 298] on div at bounding box center [252, 300] width 11 height 11
click at [267, 298] on div at bounding box center [262, 300] width 11 height 11
click at [264, 291] on div at bounding box center [262, 289] width 11 height 11
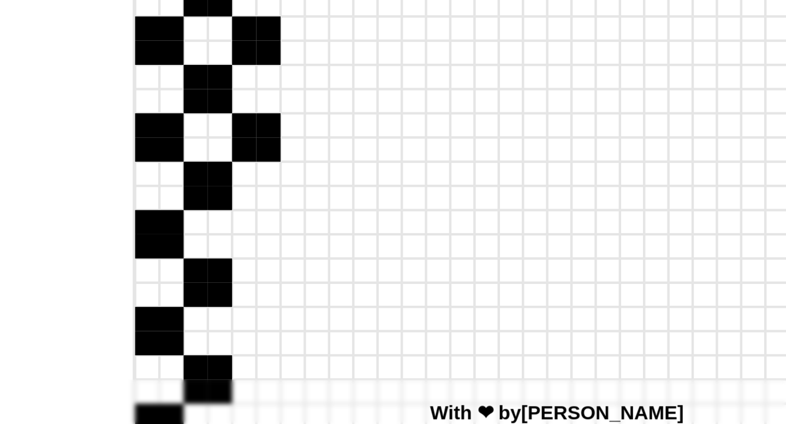
scroll to position [19, 518]
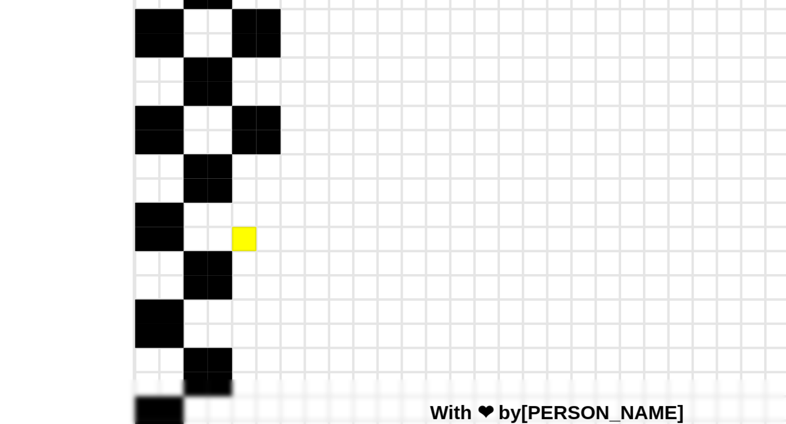
click at [251, 335] on div at bounding box center [252, 340] width 11 height 11
click at [249, 330] on div at bounding box center [252, 330] width 11 height 11
click at [259, 330] on div at bounding box center [262, 330] width 11 height 11
click at [260, 337] on div at bounding box center [262, 340] width 11 height 11
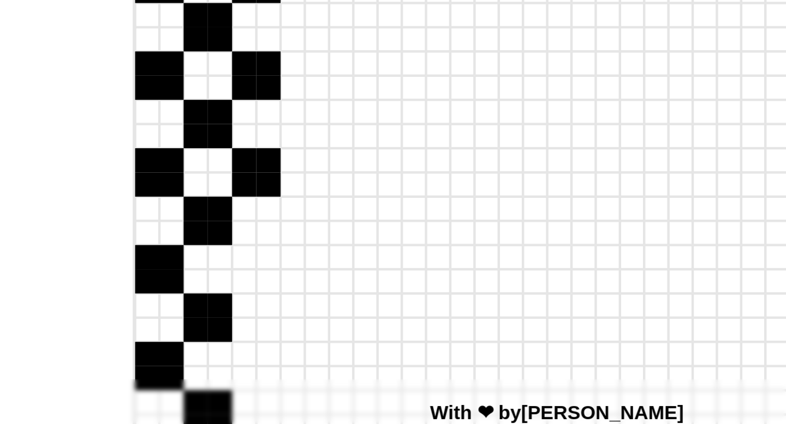
scroll to position [71, 518]
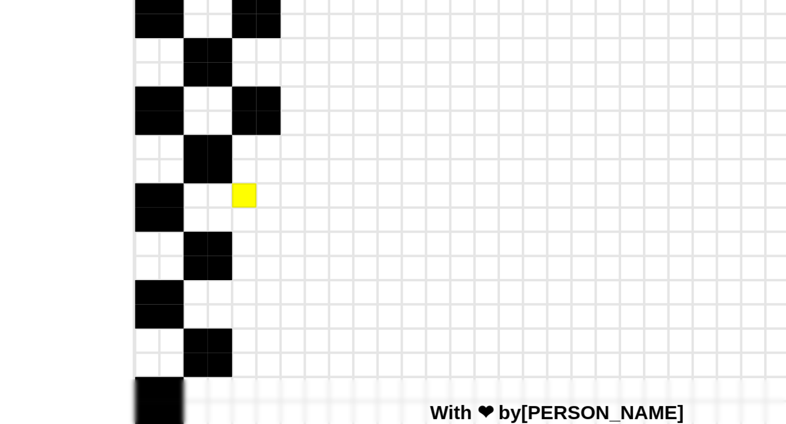
click at [248, 326] on div at bounding box center [252, 321] width 11 height 11
click at [250, 334] on div at bounding box center [252, 332] width 11 height 11
click at [261, 334] on div at bounding box center [262, 332] width 11 height 11
click at [261, 325] on div at bounding box center [262, 321] width 11 height 11
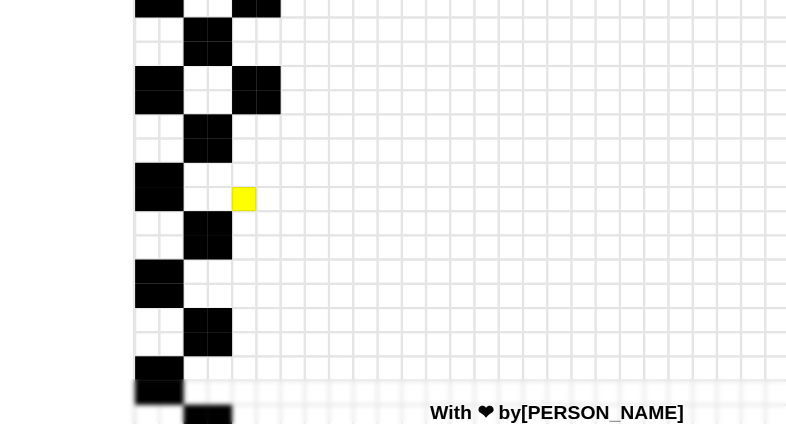
scroll to position [128, 518]
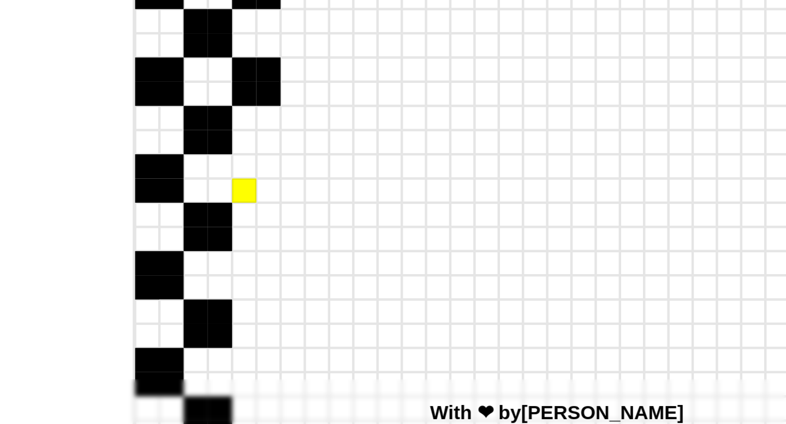
click at [249, 314] on div at bounding box center [252, 319] width 11 height 11
click at [249, 309] on div at bounding box center [252, 308] width 11 height 11
click at [265, 309] on div at bounding box center [262, 308] width 11 height 11
click at [265, 317] on div at bounding box center [262, 319] width 11 height 11
click at [253, 353] on div at bounding box center [252, 351] width 11 height 11
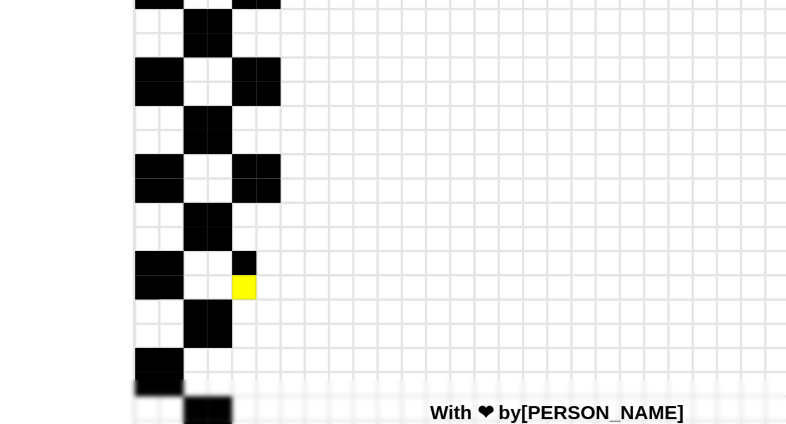
click at [253, 362] on div at bounding box center [252, 362] width 11 height 11
click at [262, 362] on div at bounding box center [262, 362] width 11 height 11
click at [262, 356] on div at bounding box center [262, 351] width 11 height 11
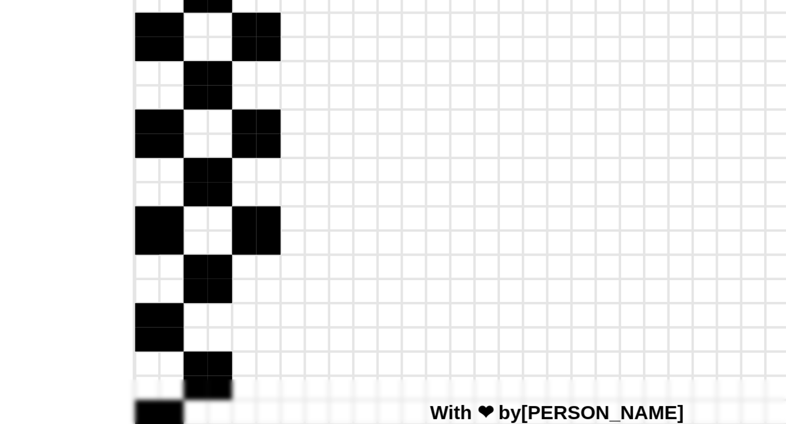
scroll to position [185, 518]
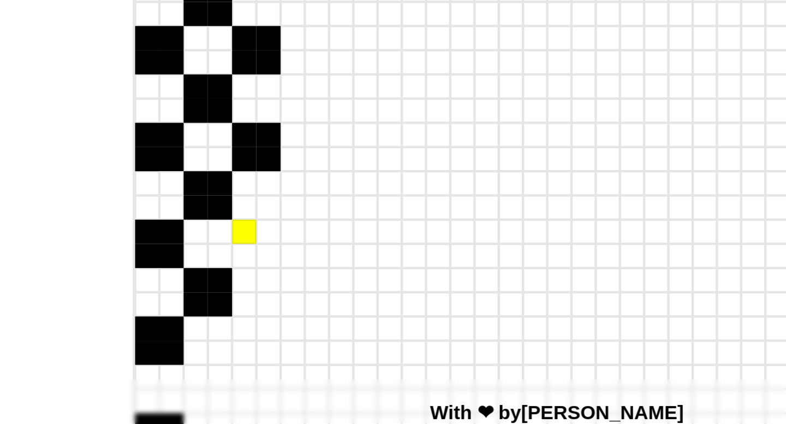
click at [251, 339] on div at bounding box center [252, 337] width 11 height 11
click at [253, 347] on div at bounding box center [252, 348] width 11 height 11
click at [260, 347] on div at bounding box center [262, 348] width 11 height 11
click at [260, 343] on div at bounding box center [262, 348] width 11 height 11
click at [261, 338] on div at bounding box center [262, 337] width 11 height 11
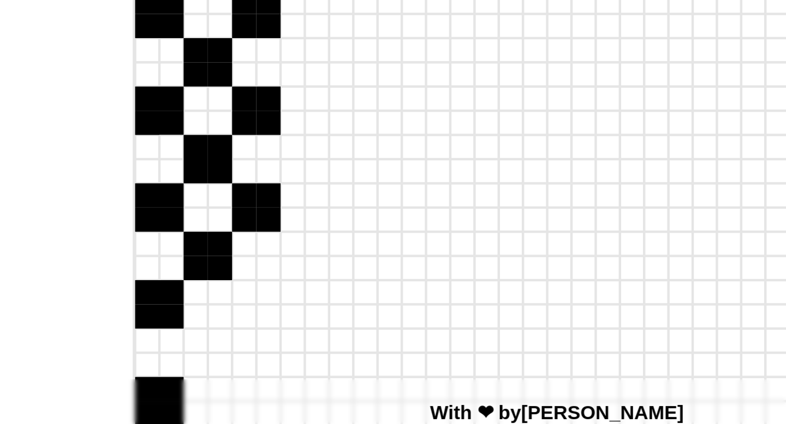
scroll to position [222, 518]
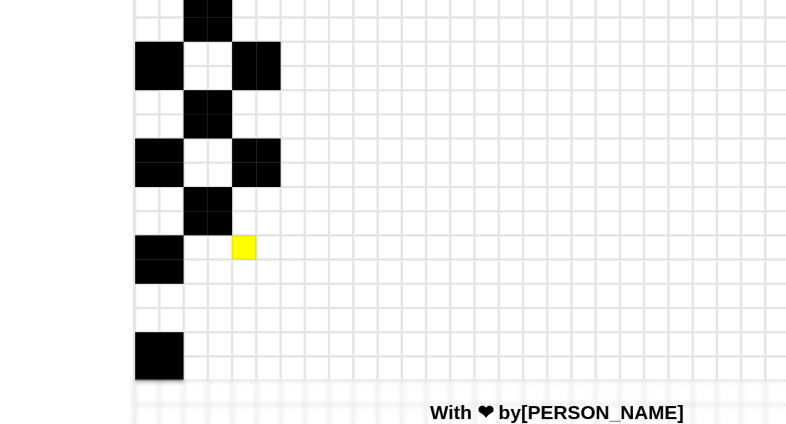
click at [249, 344] on div at bounding box center [252, 344] width 11 height 11
click at [249, 352] on div at bounding box center [252, 355] width 11 height 11
click at [260, 352] on div at bounding box center [262, 355] width 11 height 11
click at [261, 344] on div at bounding box center [262, 344] width 11 height 11
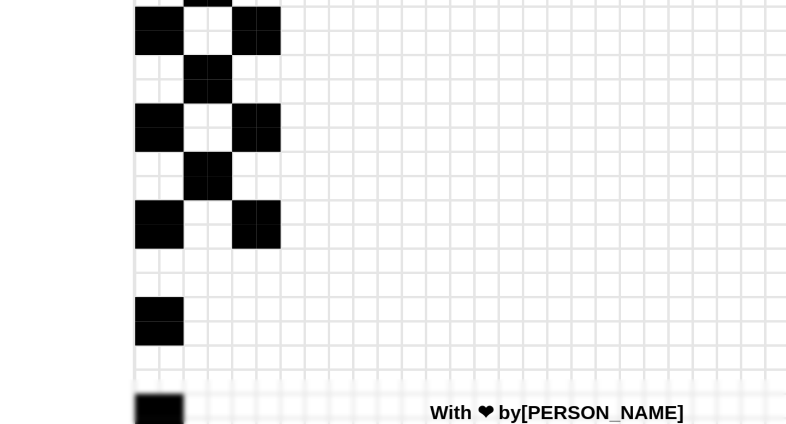
scroll to position [249, 518]
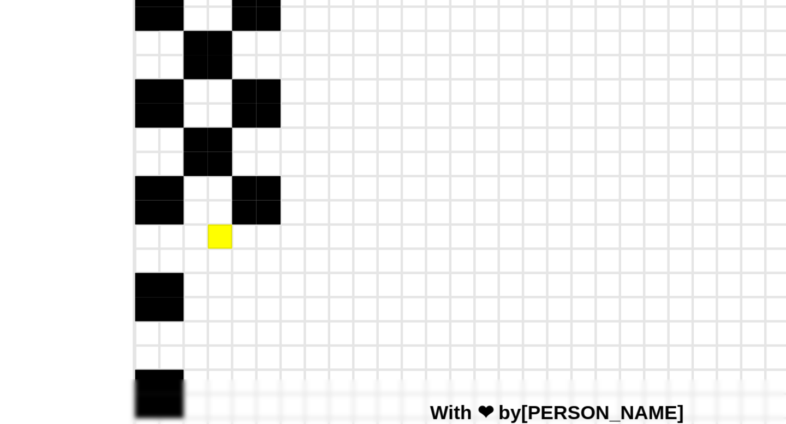
click at [240, 341] on div at bounding box center [241, 339] width 11 height 11
click at [227, 341] on div at bounding box center [230, 339] width 11 height 11
click at [229, 351] on div at bounding box center [230, 350] width 11 height 11
click at [239, 350] on div at bounding box center [241, 350] width 11 height 11
click at [249, 364] on div at bounding box center [252, 361] width 11 height 11
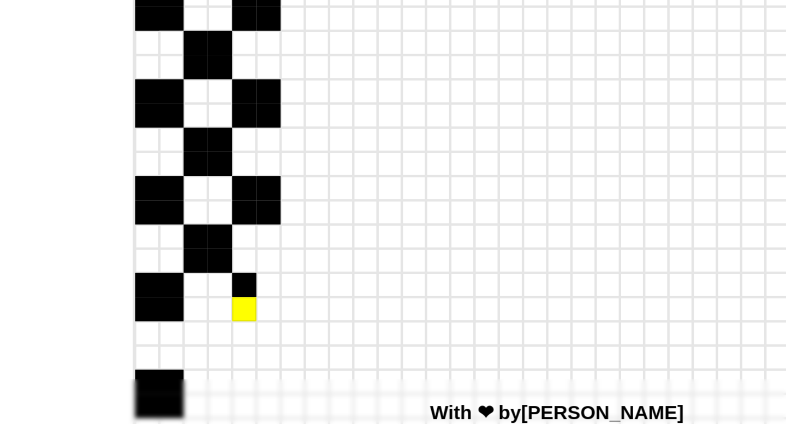
click at [251, 373] on div at bounding box center [252, 372] width 11 height 11
click at [262, 372] on div at bounding box center [262, 372] width 11 height 11
click at [262, 359] on div at bounding box center [262, 361] width 11 height 11
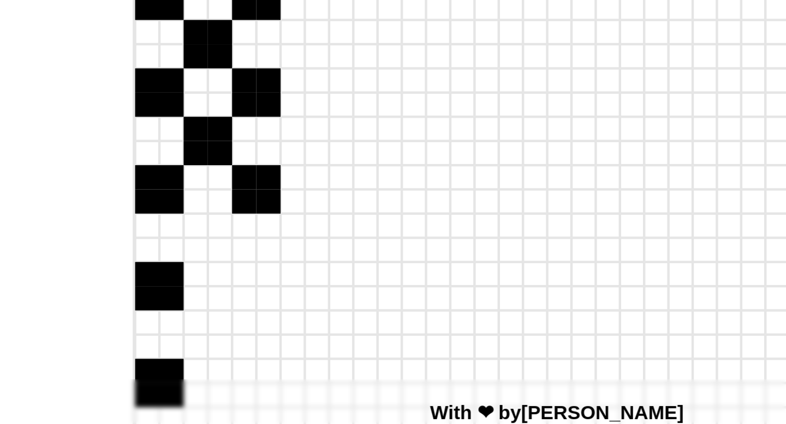
scroll to position [314, 518]
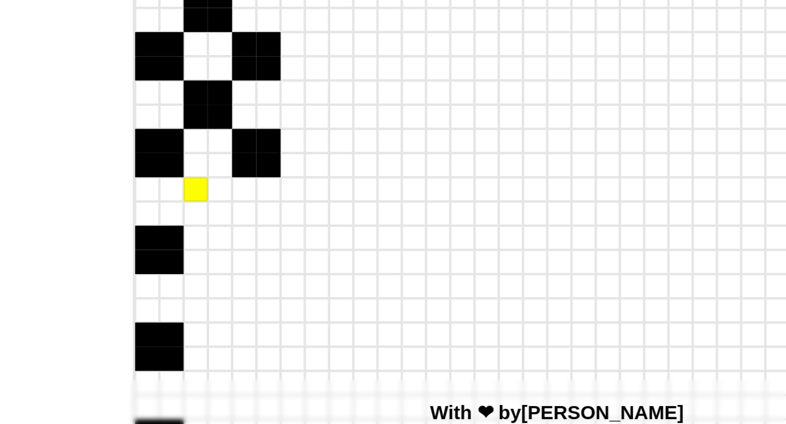
click at [231, 320] on div at bounding box center [230, 318] width 11 height 11
click at [231, 329] on div at bounding box center [230, 329] width 11 height 11
click at [237, 329] on div at bounding box center [241, 329] width 11 height 11
click at [238, 317] on div at bounding box center [241, 318] width 11 height 11
click at [248, 342] on div at bounding box center [252, 340] width 11 height 11
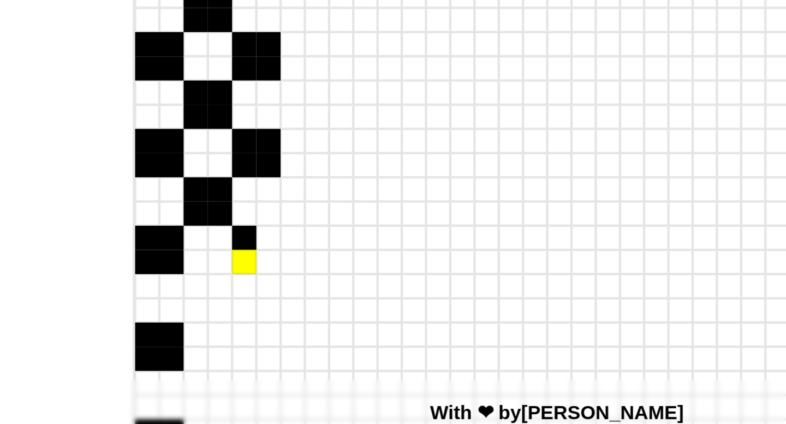
click at [249, 352] on div at bounding box center [252, 351] width 11 height 11
click at [259, 352] on div at bounding box center [262, 351] width 11 height 11
click at [259, 336] on div at bounding box center [262, 340] width 11 height 11
click at [230, 364] on div at bounding box center [230, 362] width 11 height 11
click at [231, 377] on div at bounding box center [230, 373] width 11 height 11
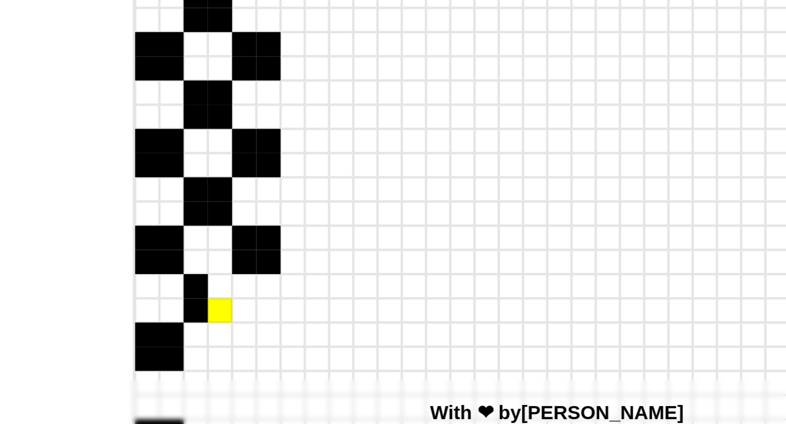
click at [241, 377] on div at bounding box center [241, 373] width 11 height 11
click at [241, 368] on div at bounding box center [241, 373] width 11 height 11
click at [241, 363] on div at bounding box center [241, 362] width 11 height 11
click at [249, 386] on div at bounding box center [252, 384] width 11 height 11
click at [249, 393] on div at bounding box center [252, 394] width 11 height 11
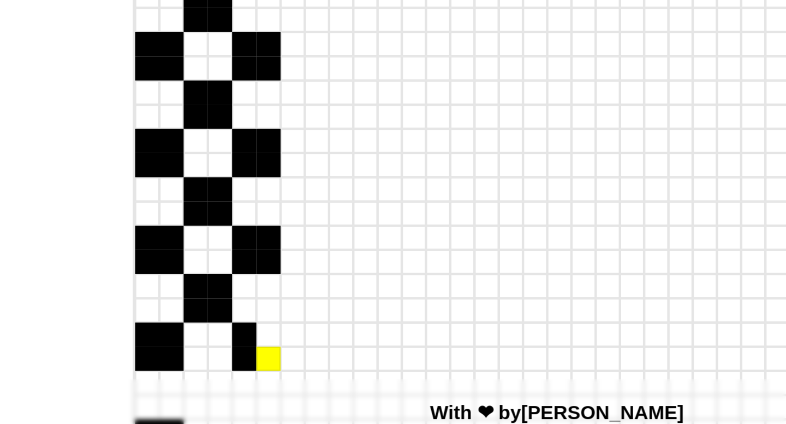
click at [259, 393] on div at bounding box center [262, 394] width 11 height 11
click at [259, 382] on div at bounding box center [262, 384] width 11 height 11
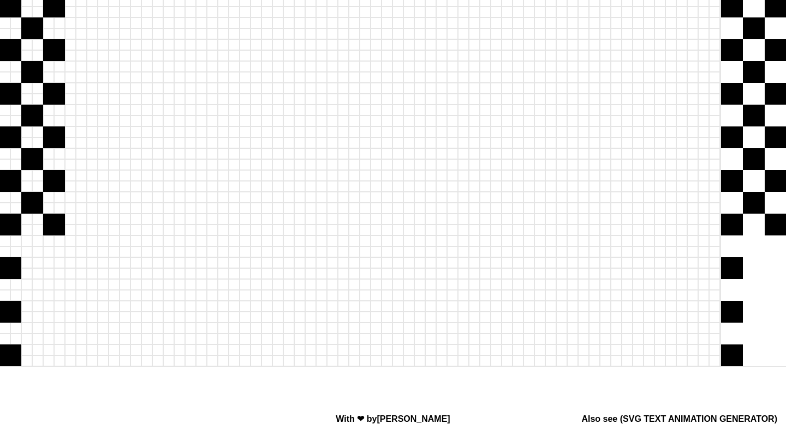
scroll to position [478, 0]
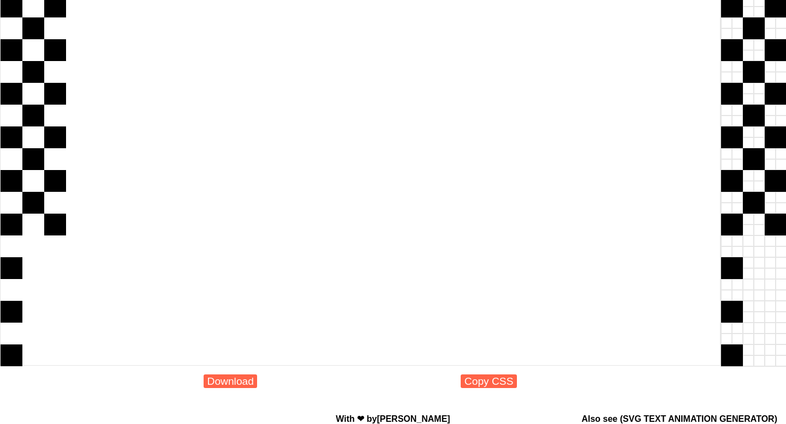
click at [213, 280] on div at bounding box center [360, 6] width 720 height 720
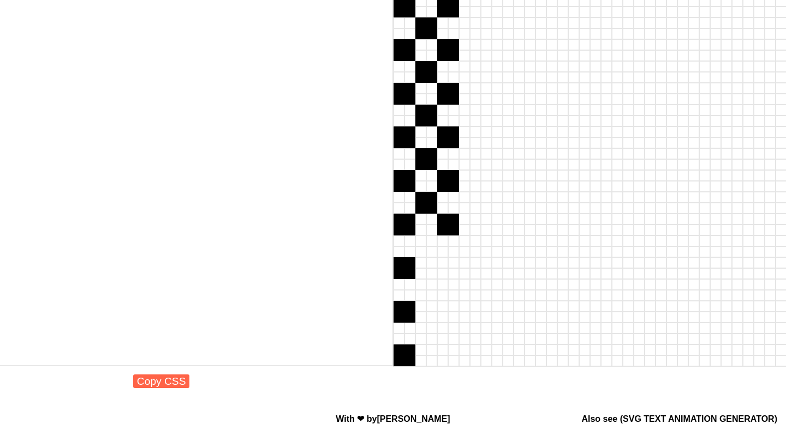
scroll to position [478, 321]
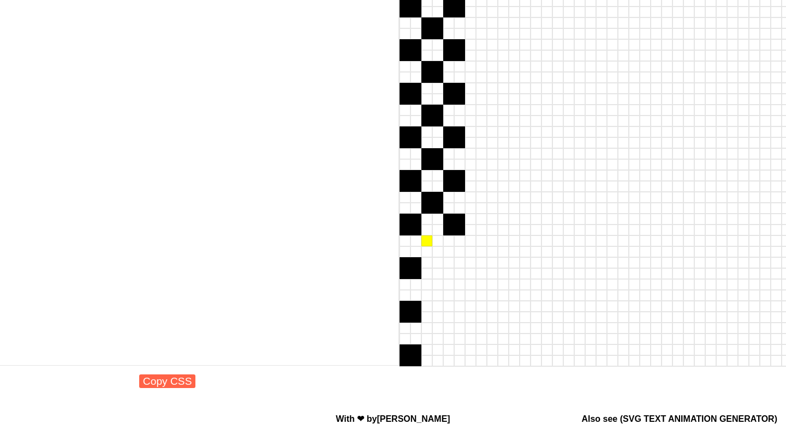
click at [425, 246] on div at bounding box center [426, 241] width 11 height 11
click at [425, 256] on div at bounding box center [426, 252] width 11 height 11
click at [438, 256] on div at bounding box center [437, 252] width 11 height 11
click at [438, 244] on div at bounding box center [437, 241] width 11 height 11
click at [426, 288] on div at bounding box center [426, 284] width 11 height 11
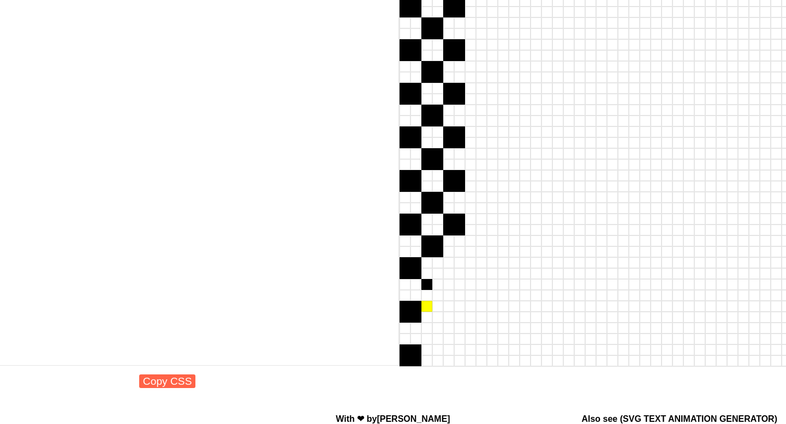
click at [428, 307] on div at bounding box center [426, 306] width 11 height 11
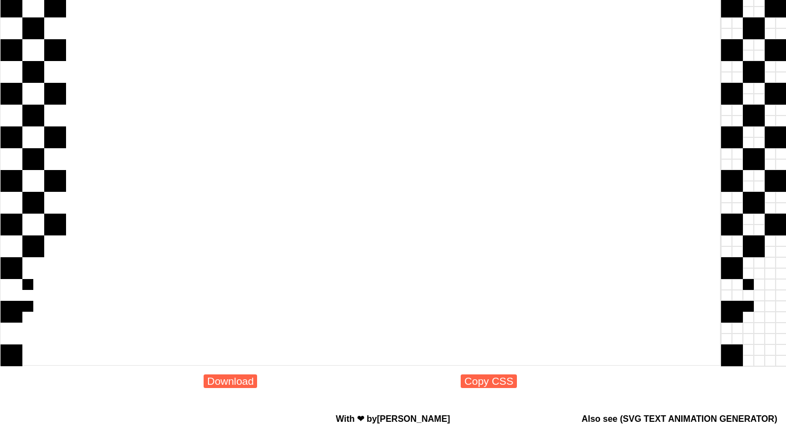
scroll to position [0, 0]
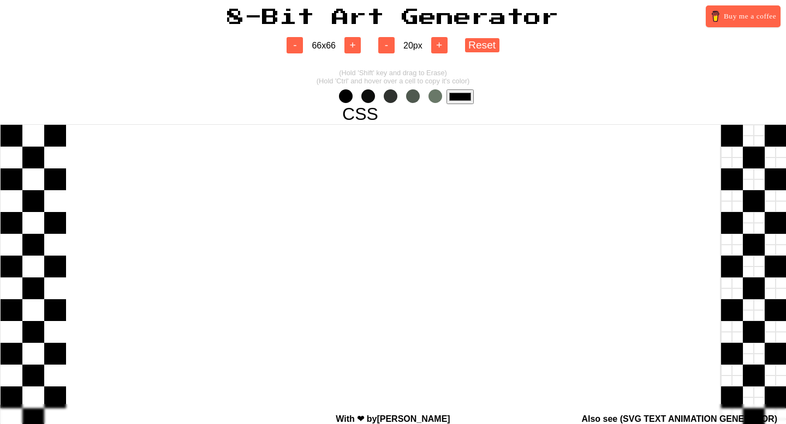
click at [325, 94] on span at bounding box center [323, 96] width 14 height 14
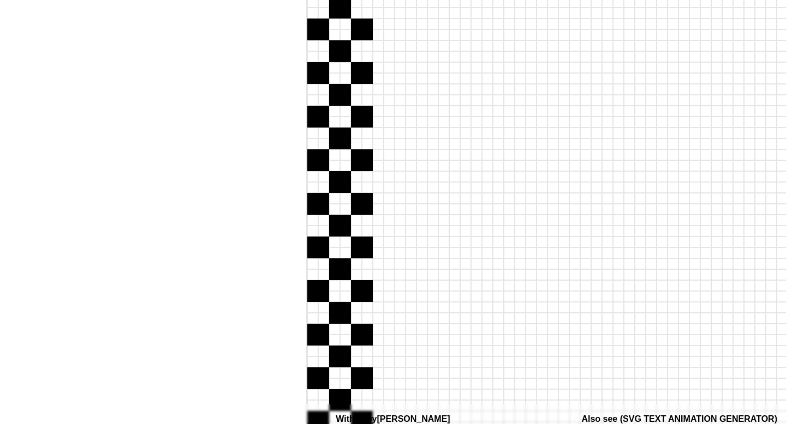
scroll to position [478, 413]
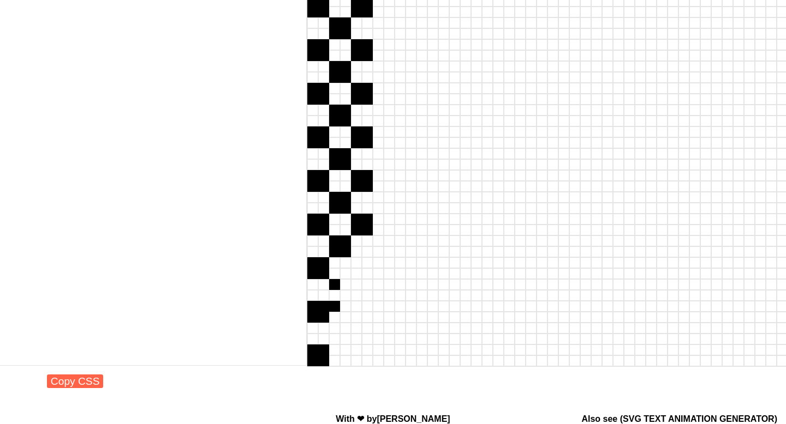
click at [337, 289] on div at bounding box center [334, 284] width 11 height 11
click at [335, 307] on div at bounding box center [334, 306] width 11 height 11
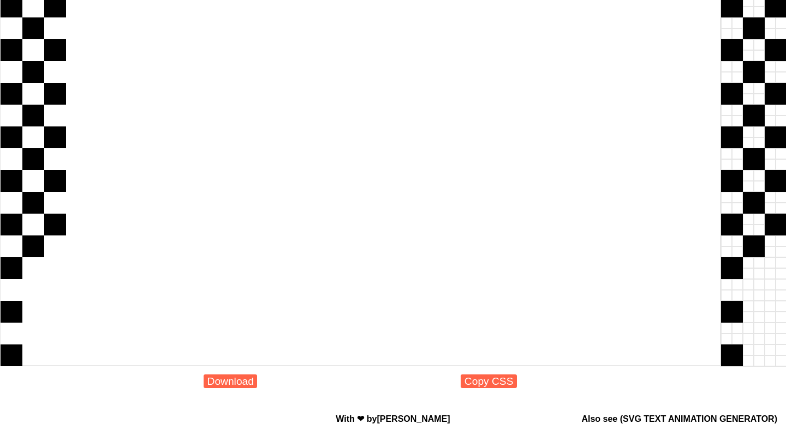
scroll to position [0, 0]
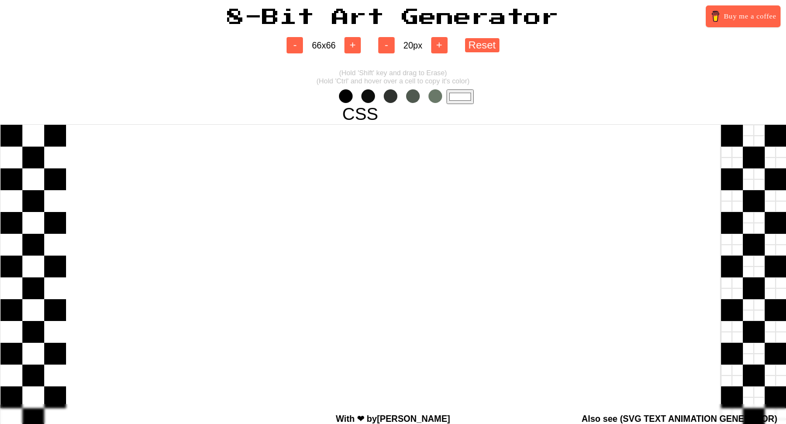
click at [339, 96] on span at bounding box center [346, 96] width 14 height 14
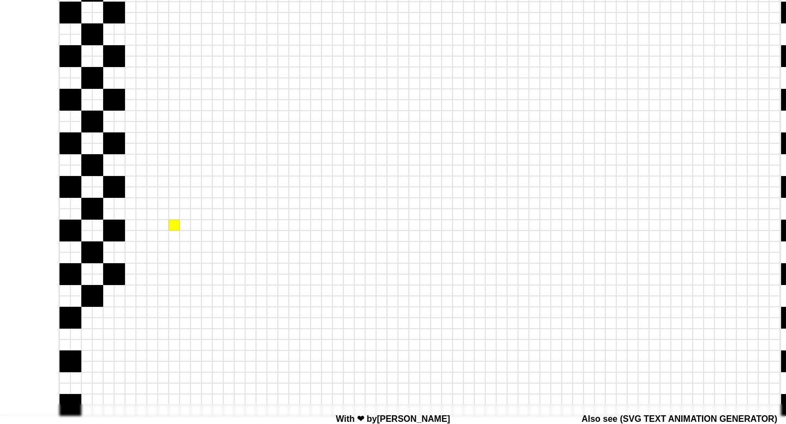
scroll to position [478, 661]
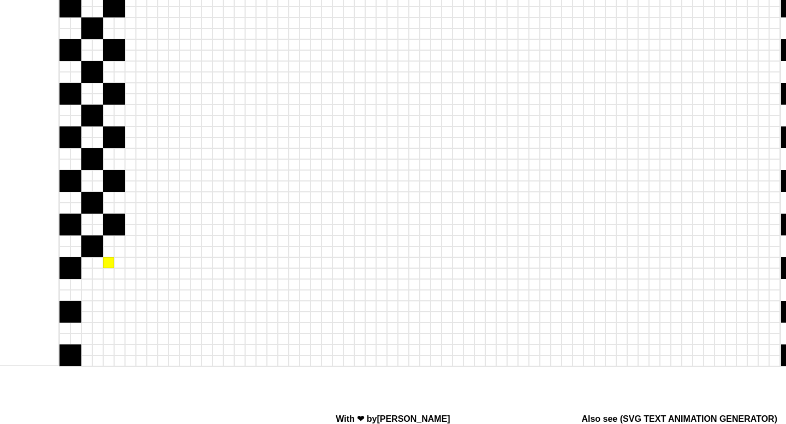
click at [107, 263] on div at bounding box center [108, 262] width 11 height 11
click at [107, 276] on div at bounding box center [108, 273] width 11 height 11
click at [117, 276] on div at bounding box center [119, 273] width 11 height 11
click at [117, 269] on div at bounding box center [119, 273] width 11 height 11
click at [117, 265] on div at bounding box center [119, 262] width 11 height 11
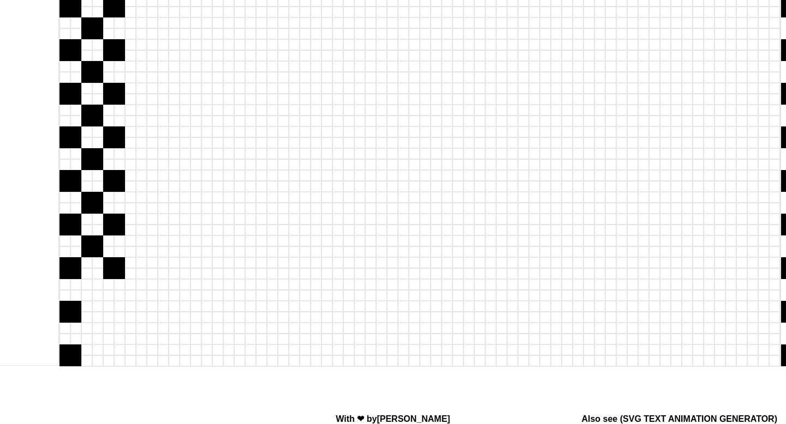
click at [86, 286] on div at bounding box center [86, 284] width 11 height 11
click at [86, 296] on div at bounding box center [86, 295] width 11 height 11
click at [97, 296] on div at bounding box center [97, 295] width 11 height 11
click at [97, 286] on div at bounding box center [97, 284] width 11 height 11
click at [88, 327] on div at bounding box center [86, 328] width 11 height 11
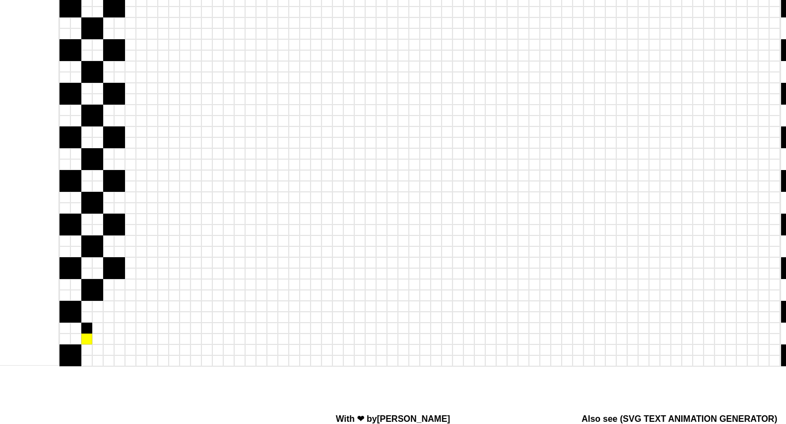
click at [88, 343] on div at bounding box center [86, 339] width 11 height 11
click at [93, 343] on div at bounding box center [97, 339] width 11 height 11
click at [94, 331] on div at bounding box center [97, 328] width 11 height 11
click at [107, 352] on div at bounding box center [108, 350] width 11 height 11
click at [107, 364] on div at bounding box center [108, 361] width 11 height 11
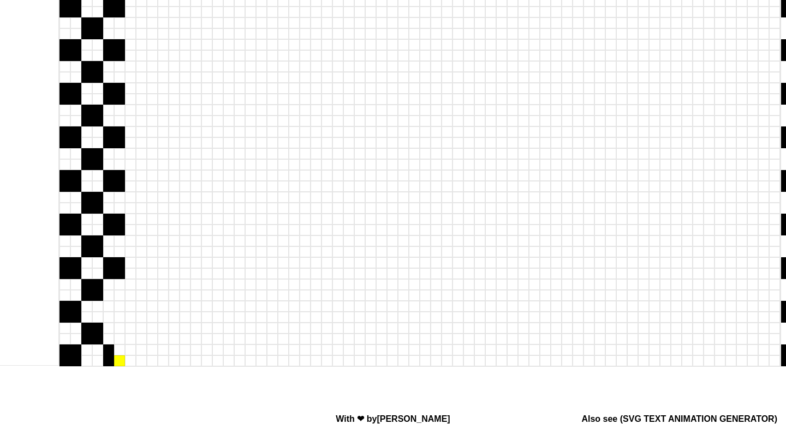
click at [121, 363] on div at bounding box center [119, 361] width 11 height 11
click at [121, 355] on div at bounding box center [119, 350] width 11 height 11
click at [107, 317] on div at bounding box center [108, 317] width 11 height 11
click at [107, 305] on div at bounding box center [108, 306] width 11 height 11
click at [121, 305] on div at bounding box center [119, 306] width 11 height 11
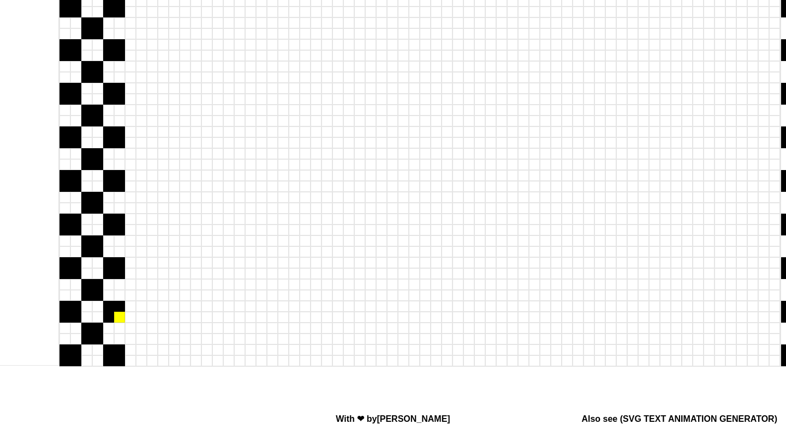
click at [121, 321] on div at bounding box center [119, 317] width 11 height 11
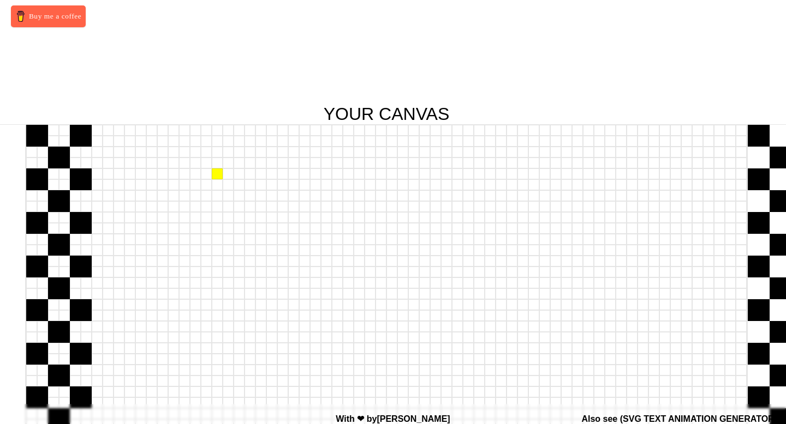
scroll to position [0, 641]
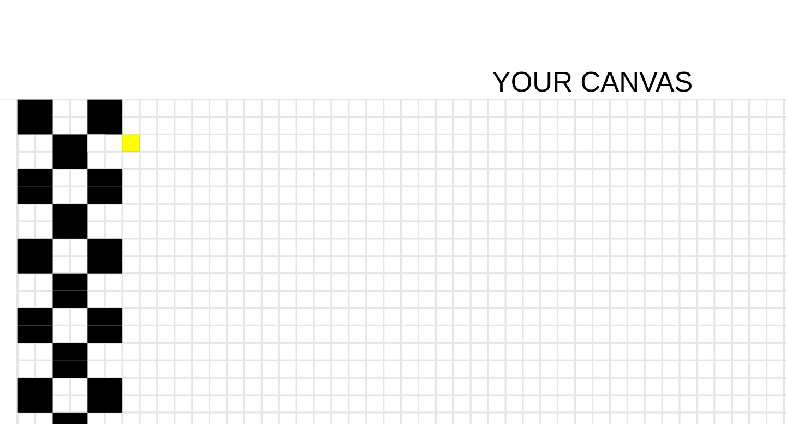
click at [150, 156] on div at bounding box center [150, 152] width 11 height 11
click at [160, 156] on div at bounding box center [160, 152] width 11 height 11
click at [160, 164] on div at bounding box center [160, 163] width 11 height 11
click at [149, 164] on div at bounding box center [150, 163] width 11 height 11
click at [148, 192] on div at bounding box center [150, 195] width 11 height 11
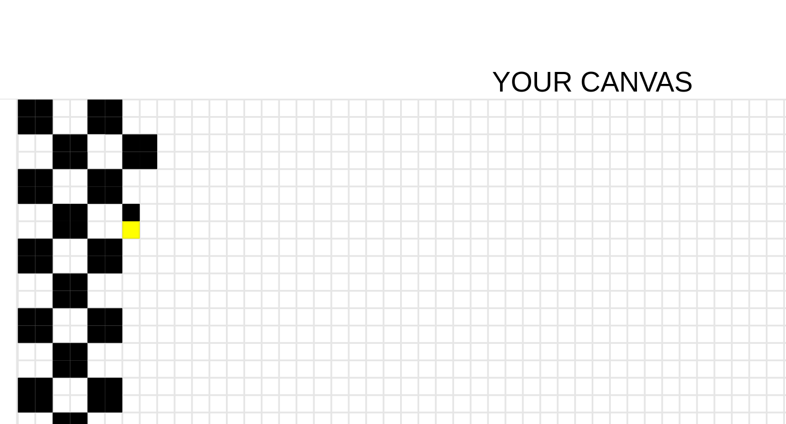
click at [149, 204] on div at bounding box center [150, 206] width 11 height 11
click at [165, 203] on div at bounding box center [160, 206] width 11 height 11
click at [165, 193] on div at bounding box center [160, 195] width 11 height 11
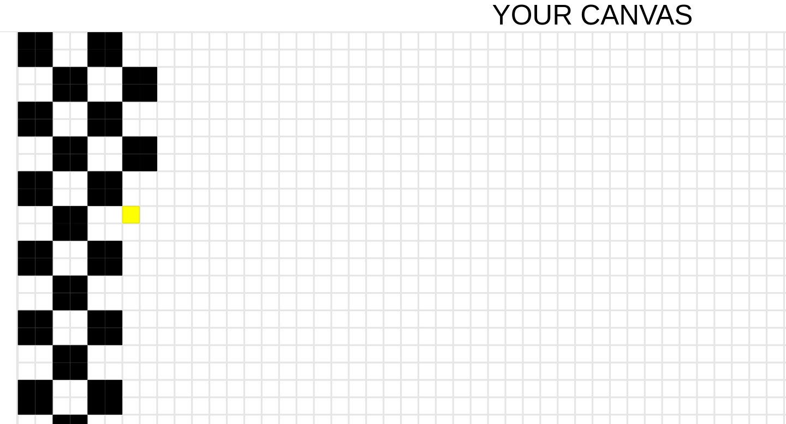
click at [151, 238] on div at bounding box center [150, 239] width 11 height 11
click at [154, 249] on div at bounding box center [150, 250] width 11 height 11
click at [163, 249] on div at bounding box center [160, 250] width 11 height 11
click at [160, 233] on div at bounding box center [160, 228] width 11 height 11
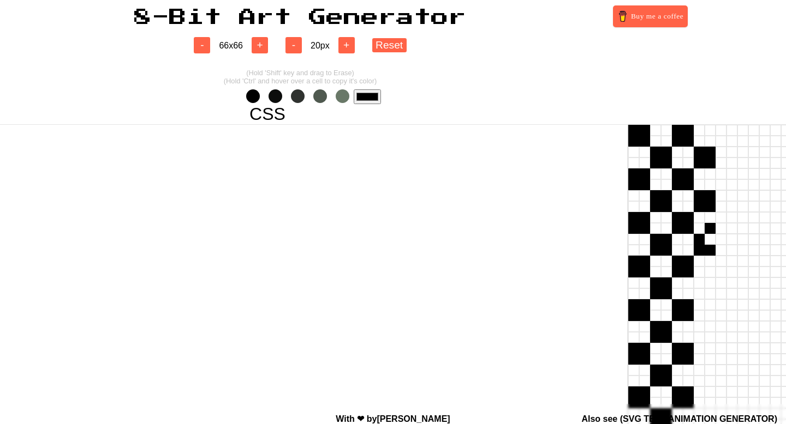
click at [226, 92] on span at bounding box center [231, 96] width 14 height 14
type input "#ffffff"
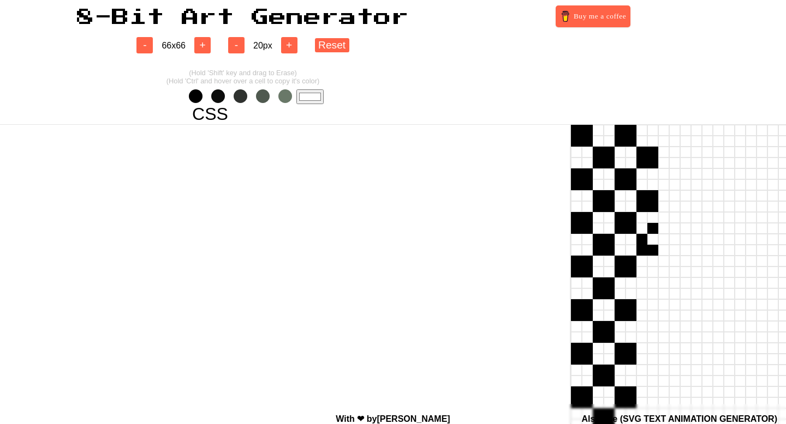
scroll to position [0, 212]
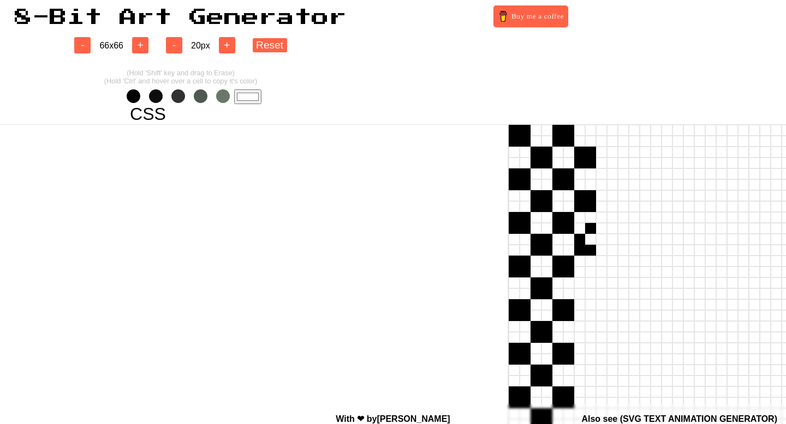
click at [591, 232] on div at bounding box center [590, 228] width 11 height 11
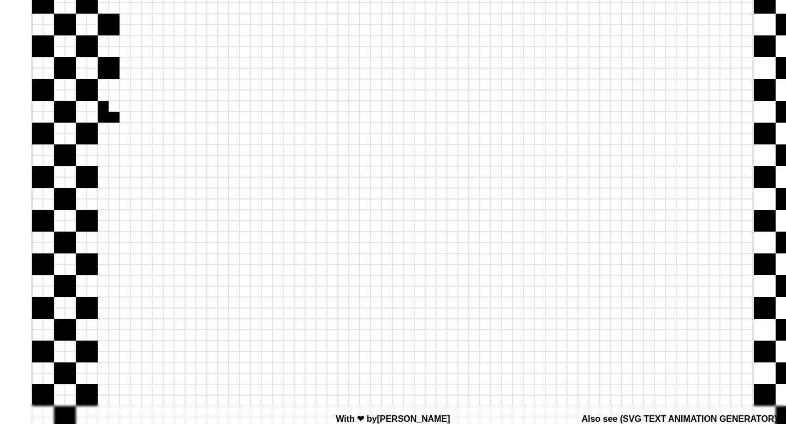
scroll to position [133, 683]
